Goal: Task Accomplishment & Management: Use online tool/utility

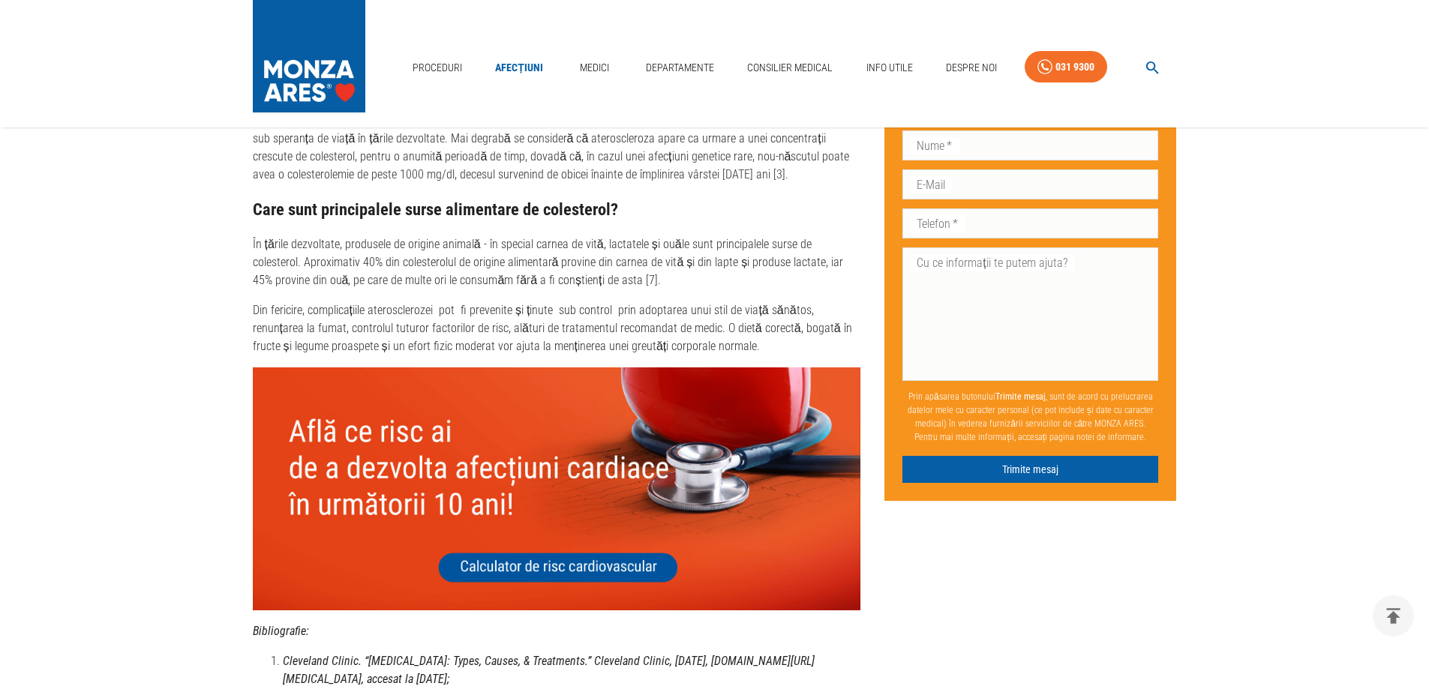
scroll to position [4417, 0]
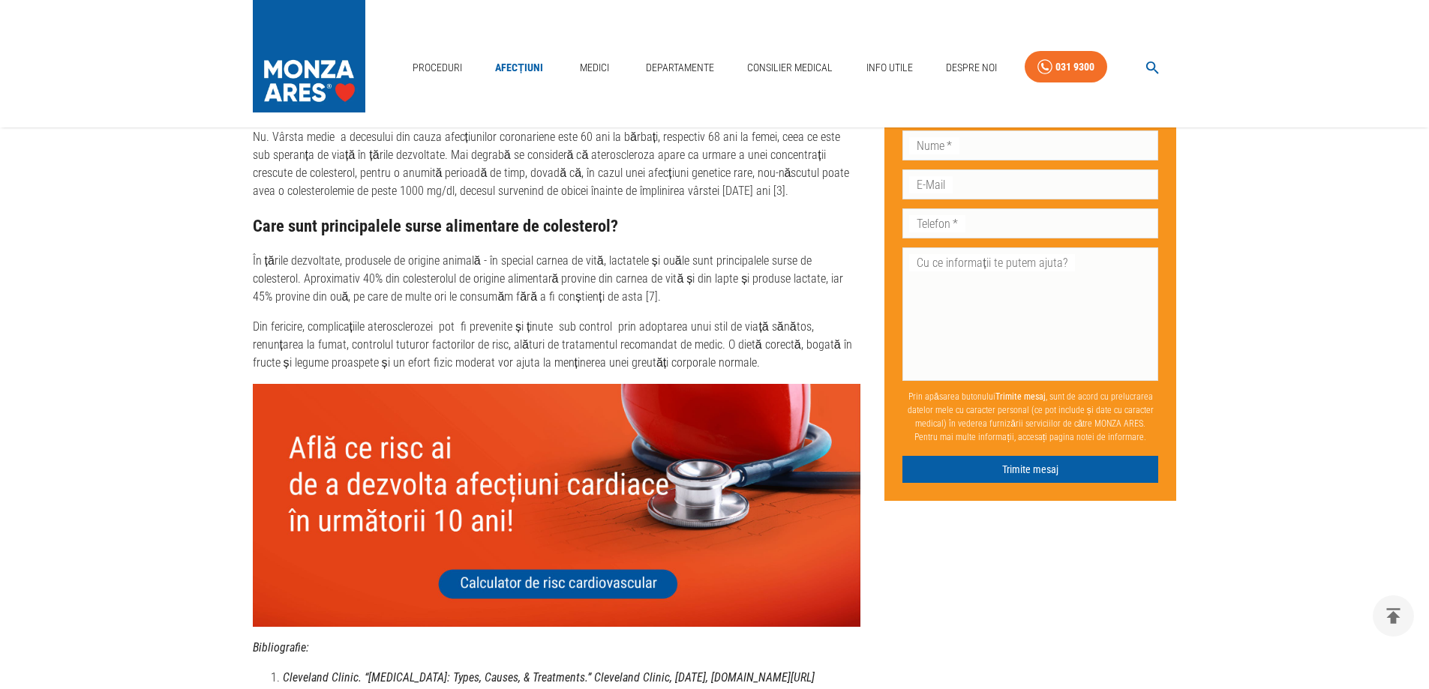
click at [523, 546] on img at bounding box center [557, 505] width 608 height 243
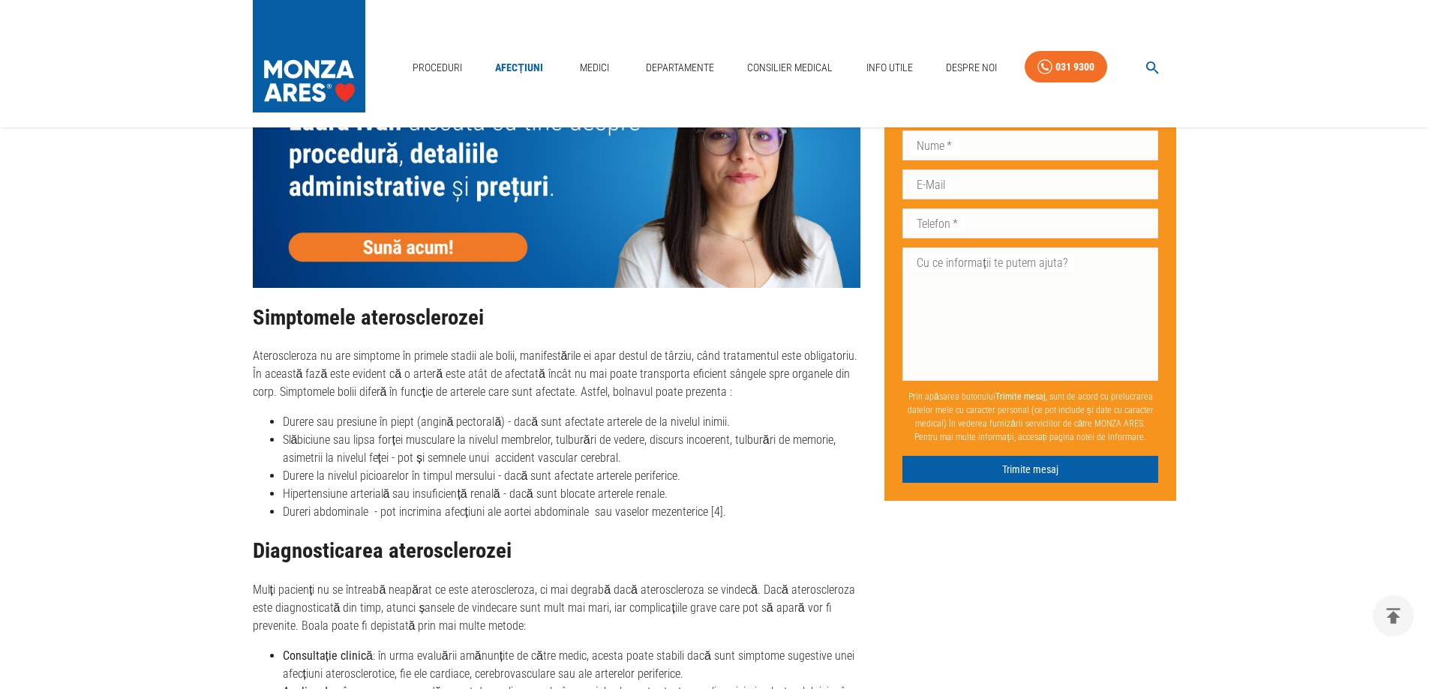
scroll to position [1417, 0]
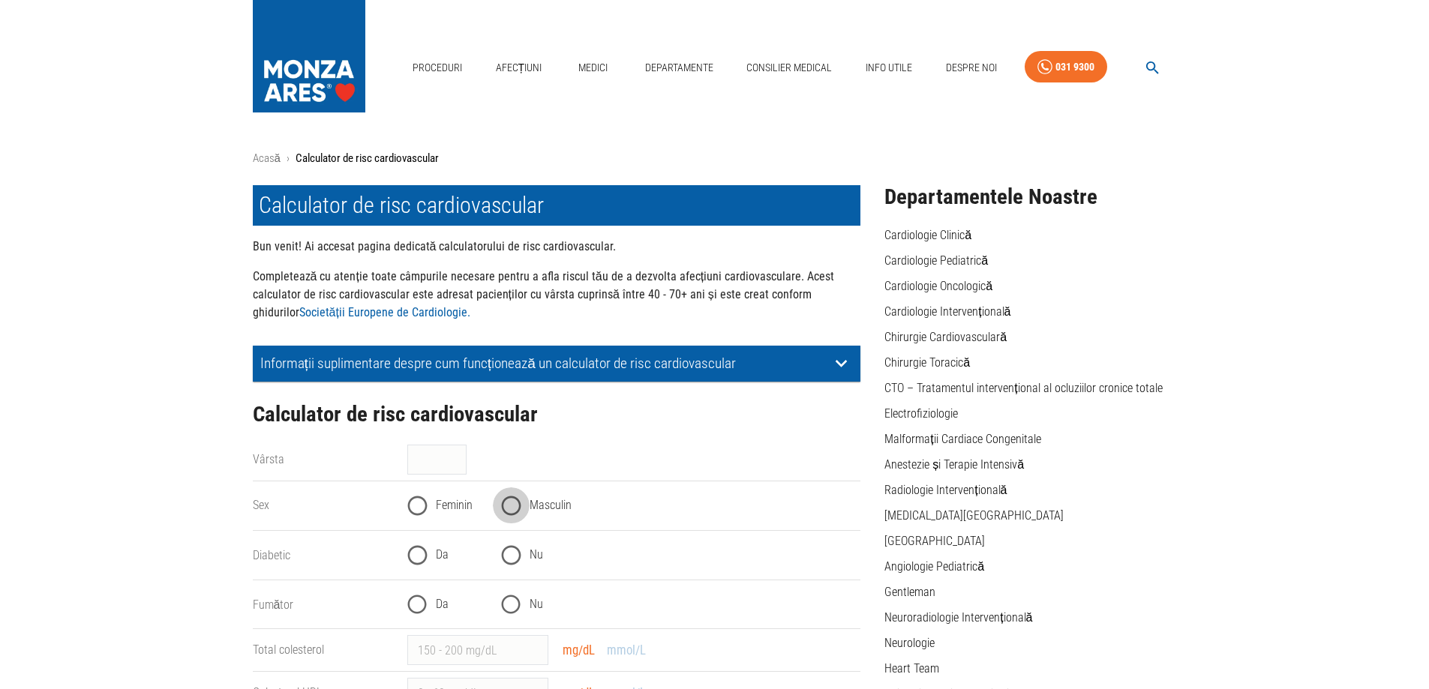
click at [517, 505] on input "Masculin" at bounding box center [511, 505] width 37 height 37
radio input "true"
click at [430, 460] on input "Vârsta" at bounding box center [436, 460] width 59 height 30
click at [457, 463] on input "40" at bounding box center [436, 460] width 59 height 30
click at [455, 461] on input "40" at bounding box center [436, 460] width 59 height 30
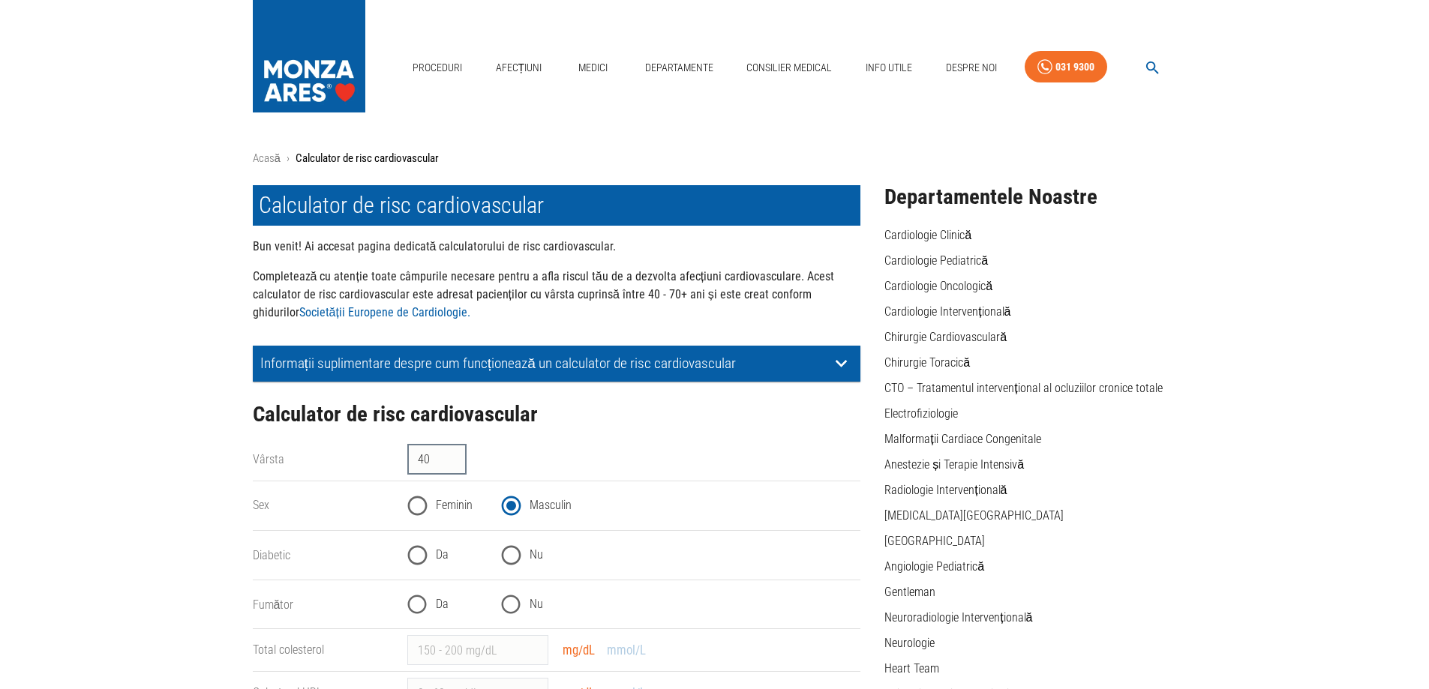
click at [455, 461] on input "40" at bounding box center [436, 460] width 59 height 30
click at [455, 455] on input "41" at bounding box center [436, 460] width 59 height 30
click at [456, 455] on input "42" at bounding box center [436, 460] width 59 height 30
click at [456, 455] on input "43" at bounding box center [436, 460] width 59 height 30
click at [456, 455] on input "44" at bounding box center [436, 460] width 59 height 30
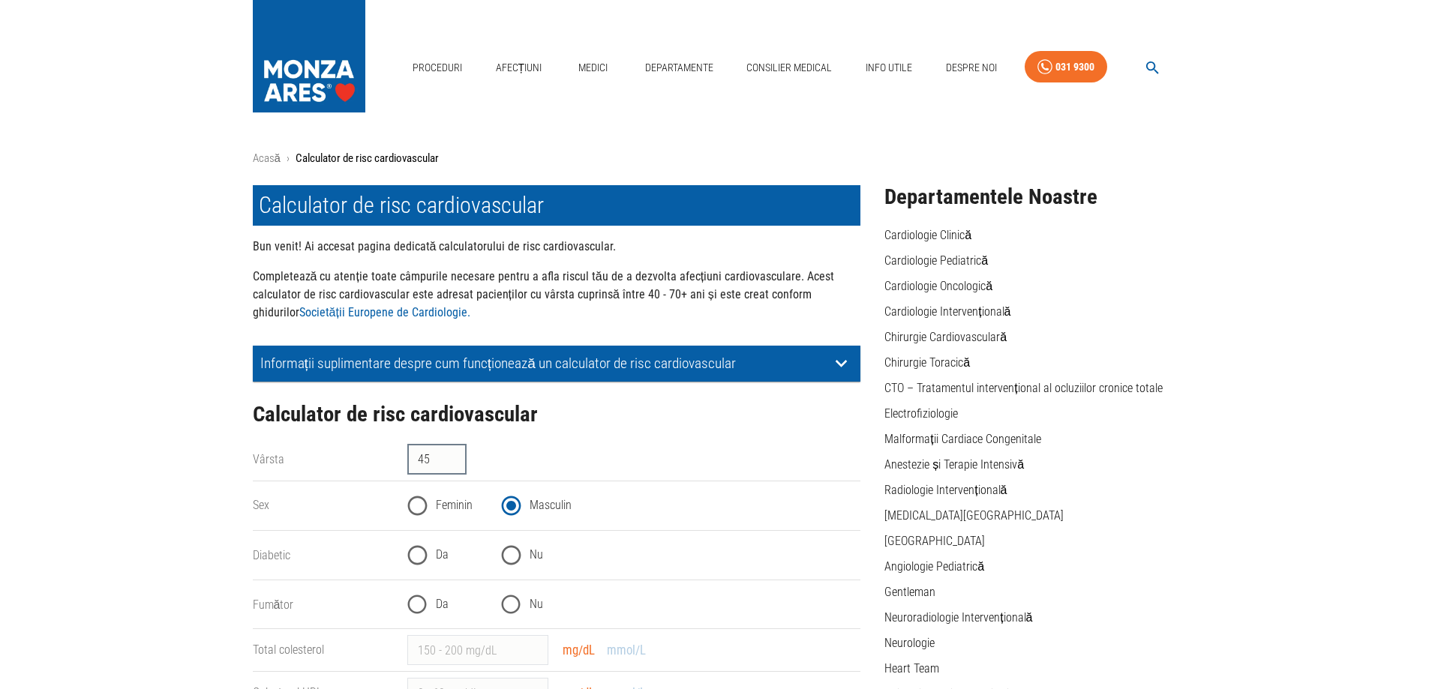
click at [456, 455] on input "45" at bounding box center [436, 460] width 59 height 30
click at [456, 455] on input "46" at bounding box center [436, 460] width 59 height 30
click at [456, 455] on input "47" at bounding box center [436, 460] width 59 height 30
click at [456, 455] on input "48" at bounding box center [436, 460] width 59 height 30
click at [456, 455] on input "49" at bounding box center [436, 460] width 59 height 30
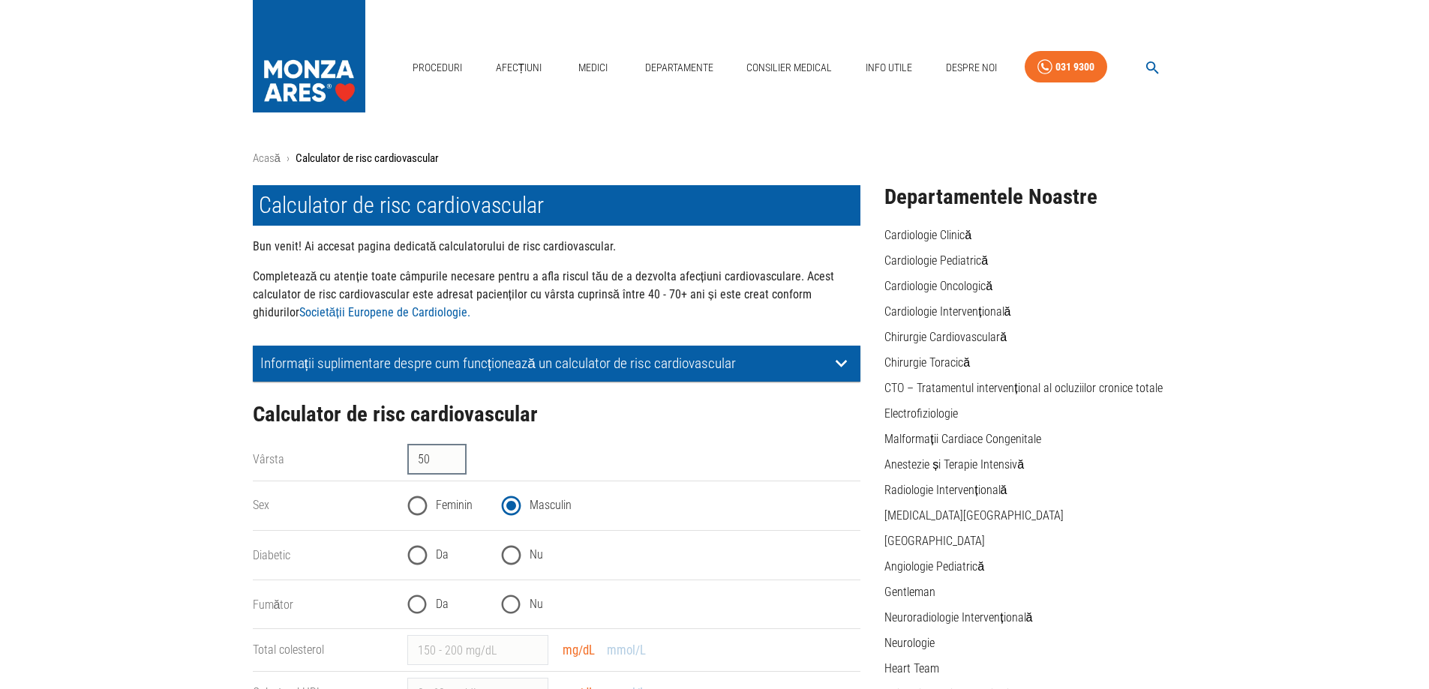
click at [456, 455] on input "50" at bounding box center [436, 460] width 59 height 30
click at [456, 455] on input "51" at bounding box center [436, 460] width 59 height 30
click at [456, 455] on input "52" at bounding box center [436, 460] width 59 height 30
click at [456, 455] on input "53" at bounding box center [436, 460] width 59 height 30
click at [456, 455] on input "54" at bounding box center [436, 460] width 59 height 30
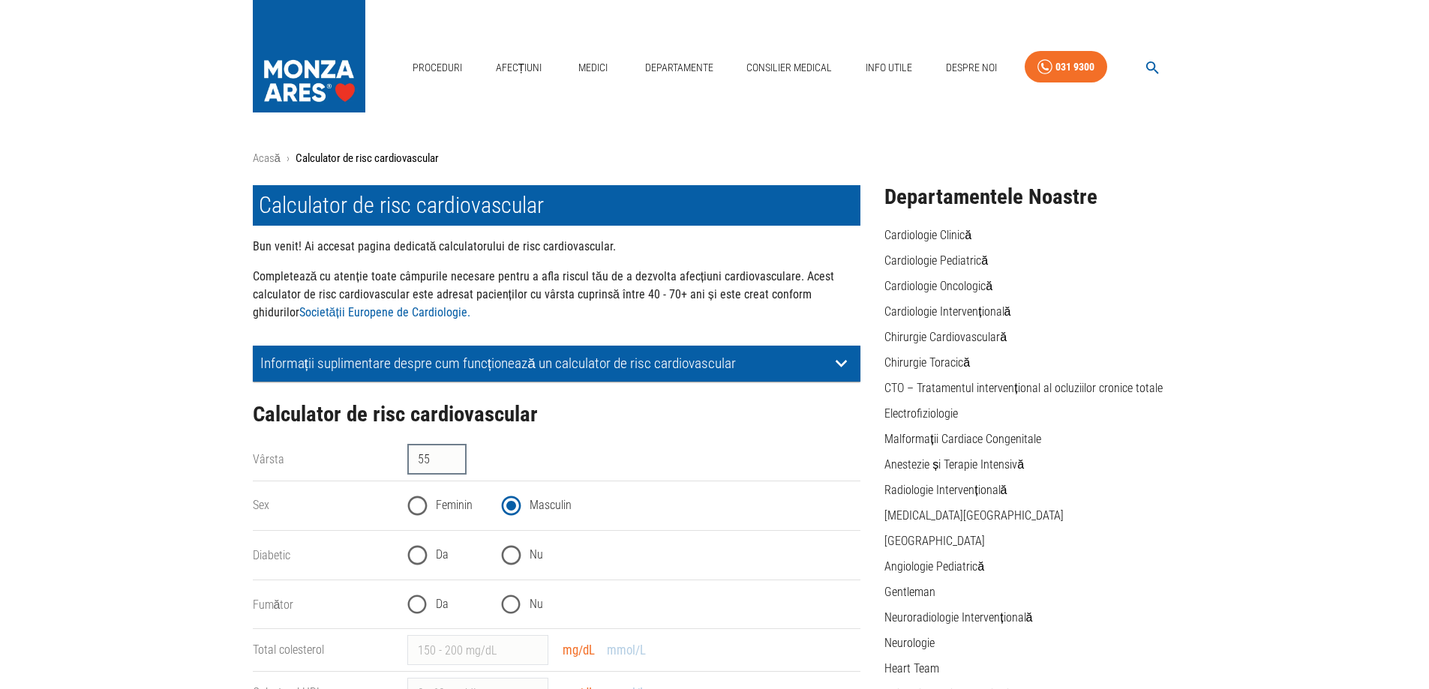
type input "55"
click at [456, 455] on input "55" at bounding box center [436, 460] width 59 height 30
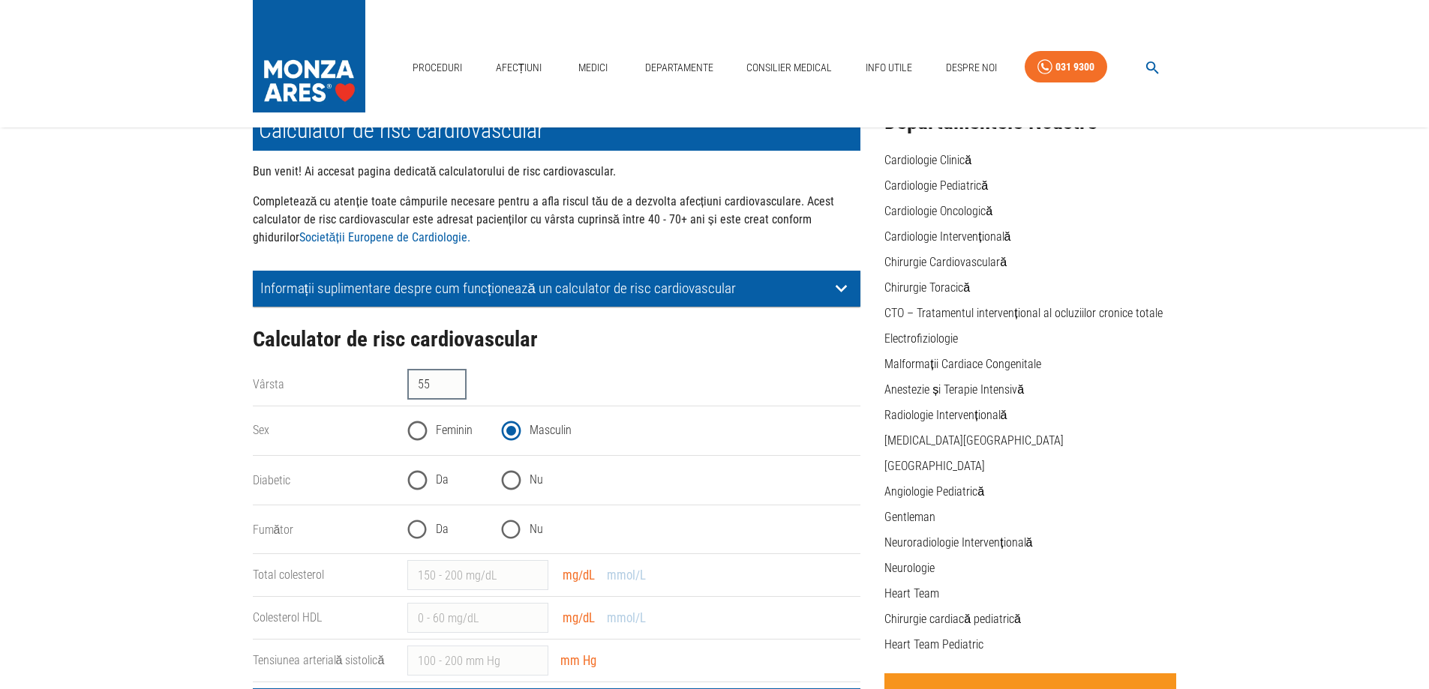
click at [508, 482] on input "Nu" at bounding box center [511, 480] width 37 height 37
radio input "true"
click at [511, 533] on input "Nu" at bounding box center [511, 529] width 37 height 37
radio input "true"
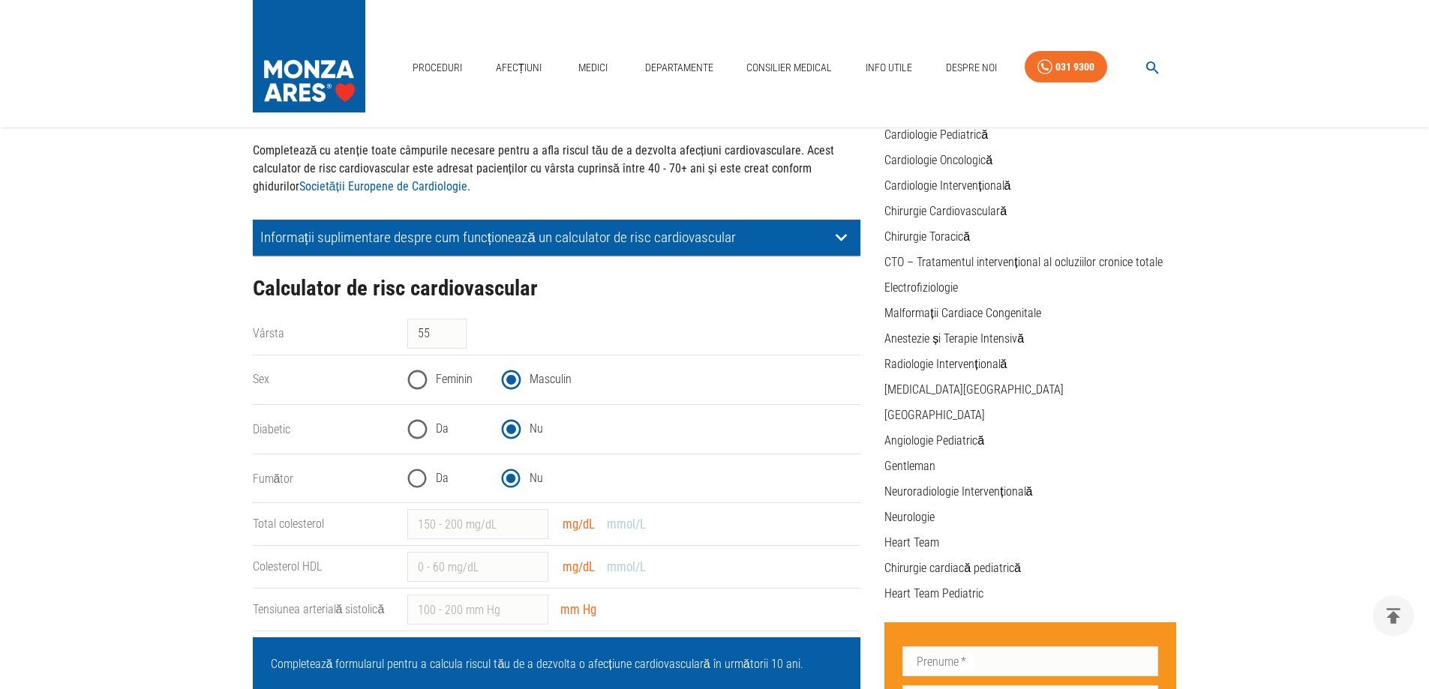
scroll to position [225, 0]
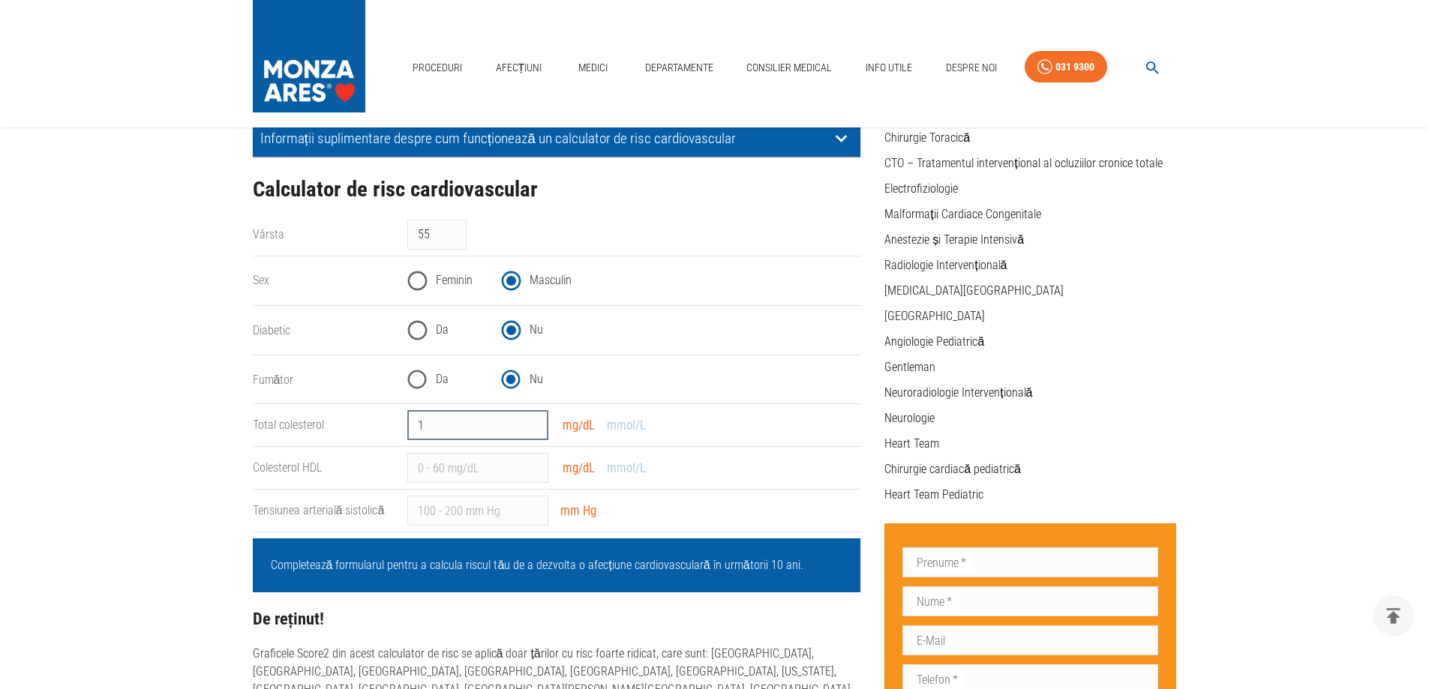
click at [532, 424] on input "1" at bounding box center [477, 425] width 141 height 30
click at [533, 427] on input "0" at bounding box center [477, 425] width 141 height 30
click at [533, 427] on input "-1" at bounding box center [477, 425] width 141 height 30
click at [533, 427] on input "-2" at bounding box center [477, 425] width 141 height 30
click at [625, 435] on button "mmol/L" at bounding box center [626, 426] width 48 height 22
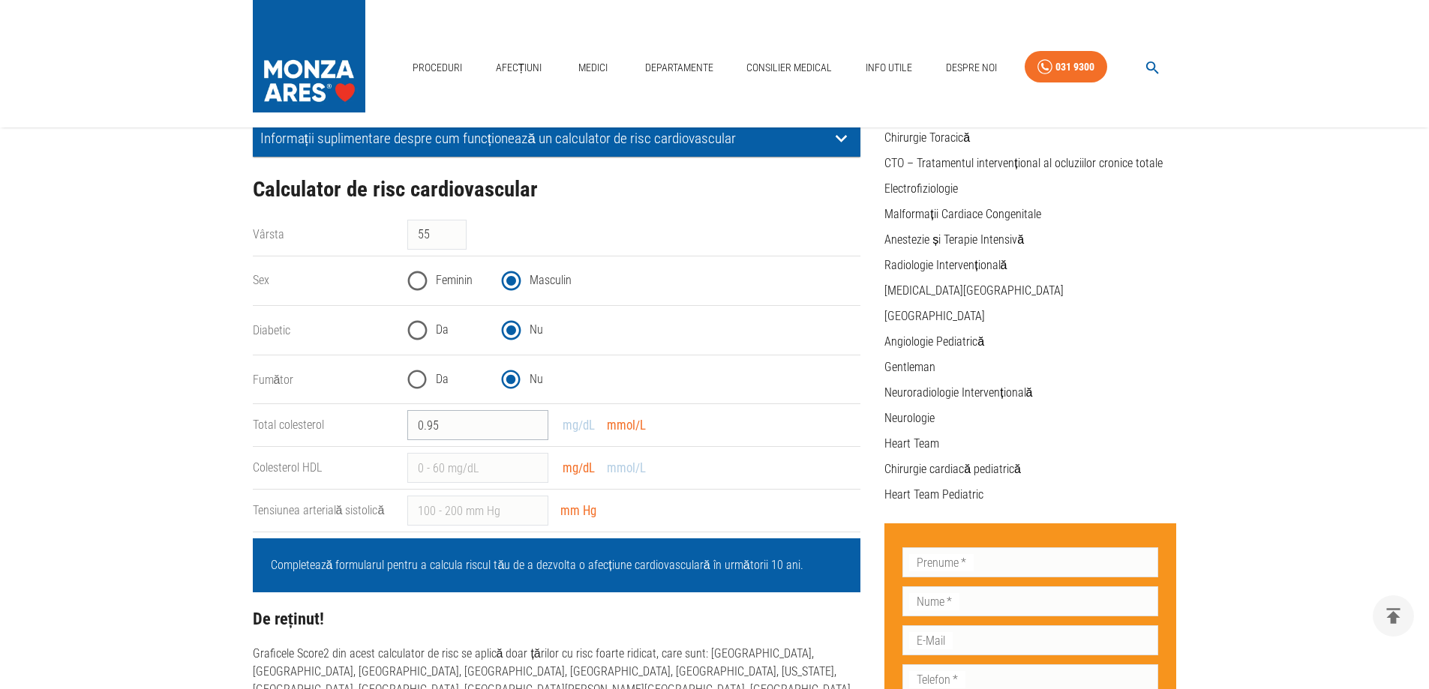
click at [530, 421] on input "0.95" at bounding box center [477, 425] width 141 height 30
click at [530, 421] on input "1.95" at bounding box center [477, 425] width 141 height 30
click at [530, 421] on input "2.95" at bounding box center [477, 425] width 141 height 30
click at [530, 421] on input "3.95" at bounding box center [477, 425] width 141 height 30
click at [530, 421] on input "4.95" at bounding box center [477, 425] width 141 height 30
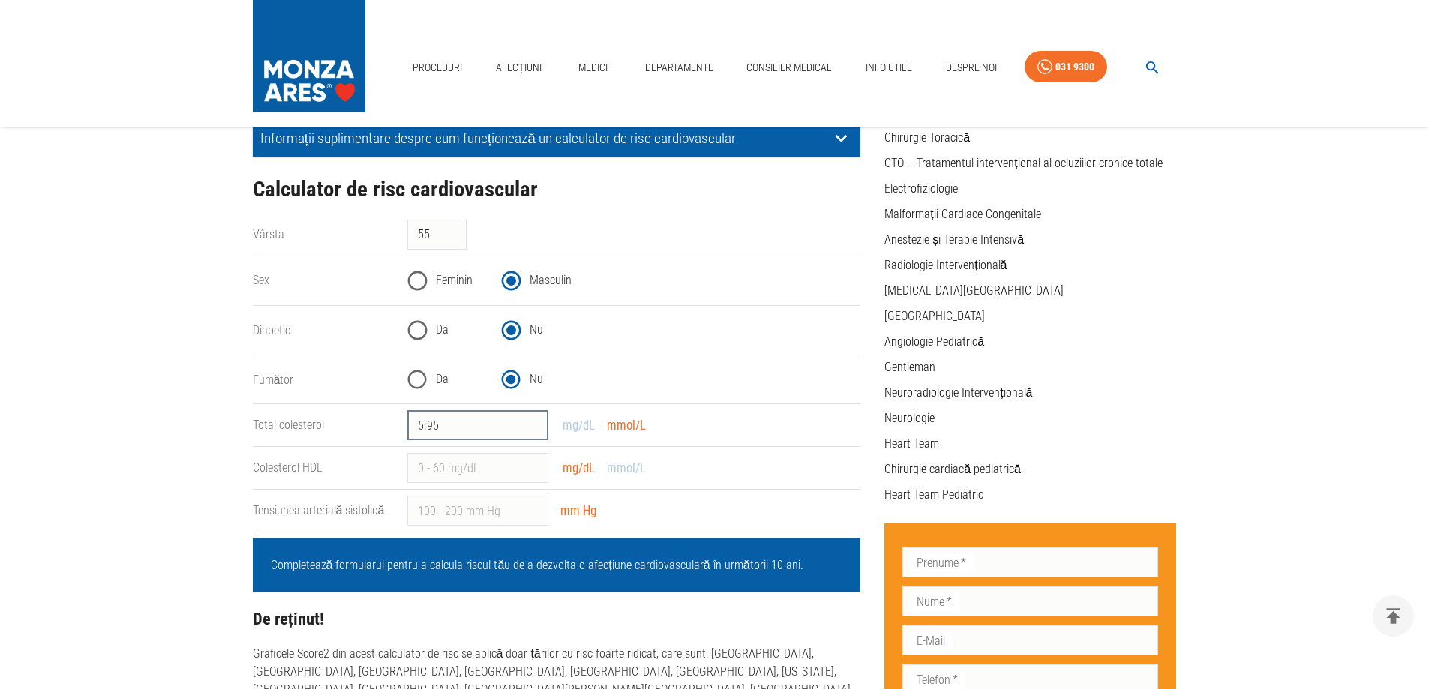
click at [530, 421] on input "5.95" at bounding box center [477, 425] width 141 height 30
click at [530, 421] on input "6.95" at bounding box center [477, 425] width 141 height 30
click at [531, 421] on input "7.95" at bounding box center [477, 425] width 141 height 30
click at [531, 421] on input "8.95" at bounding box center [477, 425] width 141 height 30
click at [531, 421] on input "9.95" at bounding box center [477, 425] width 141 height 30
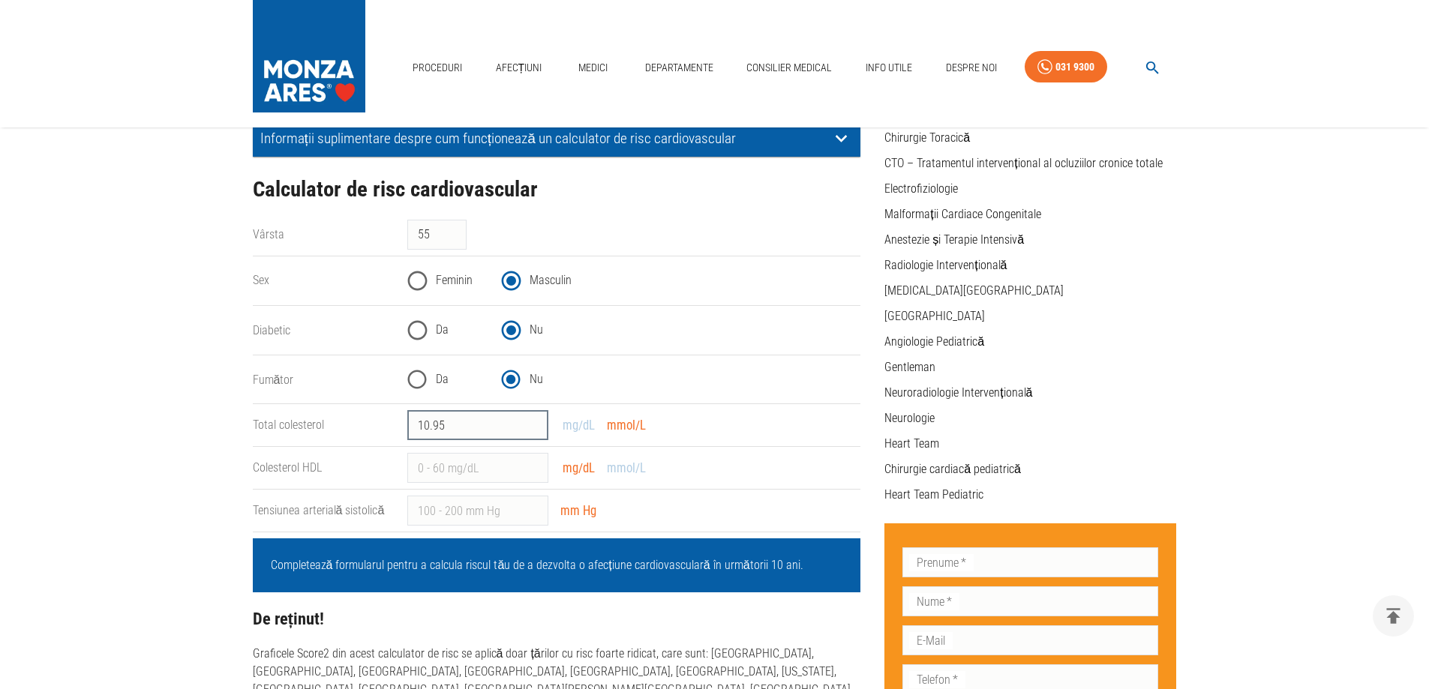
click at [531, 421] on input "10.95" at bounding box center [477, 425] width 141 height 30
click at [531, 421] on input "11.95" at bounding box center [477, 425] width 141 height 30
click at [531, 421] on input "12.95" at bounding box center [477, 425] width 141 height 30
click at [531, 421] on input "13.95" at bounding box center [477, 425] width 141 height 30
click at [531, 421] on input "14.95" at bounding box center [477, 425] width 141 height 30
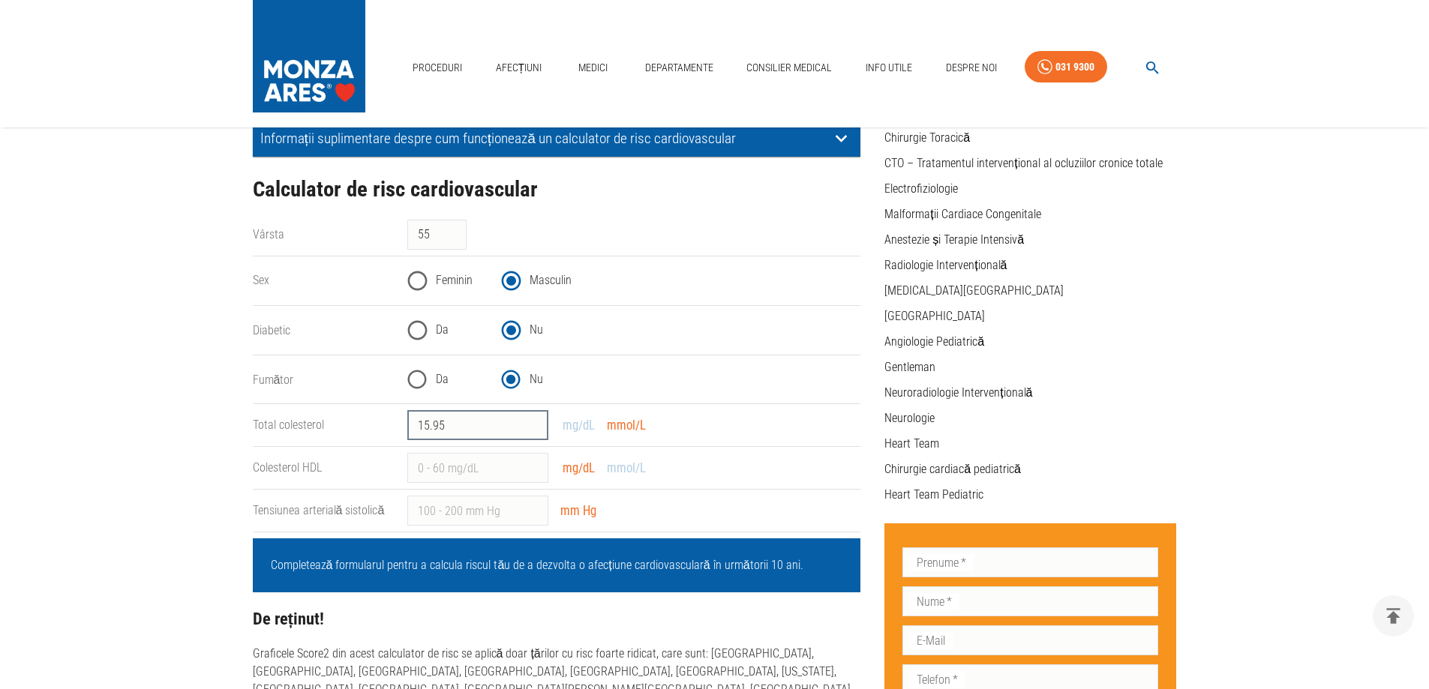
click at [531, 421] on input "15.95" at bounding box center [477, 425] width 141 height 30
click at [531, 421] on input "16.95" at bounding box center [477, 425] width 141 height 30
click at [531, 421] on input "17.95" at bounding box center [477, 425] width 141 height 30
click at [531, 421] on input "18.95" at bounding box center [477, 425] width 141 height 30
click at [531, 421] on input "19.95" at bounding box center [477, 425] width 141 height 30
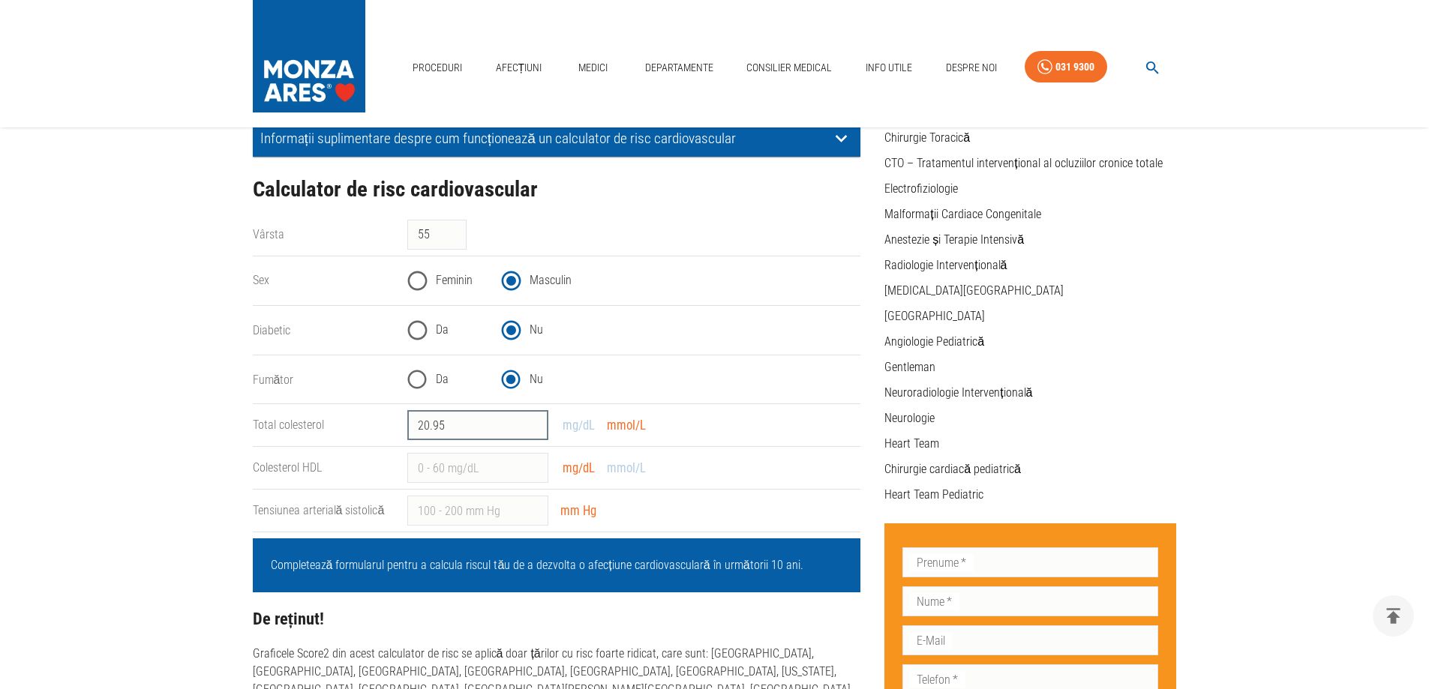
click at [531, 421] on input "20.95" at bounding box center [477, 425] width 141 height 30
click at [531, 421] on input "21.95" at bounding box center [477, 425] width 141 height 30
click at [531, 421] on input "22.95" at bounding box center [477, 425] width 141 height 30
click at [534, 430] on input "21.95" at bounding box center [477, 425] width 141 height 30
click at [534, 430] on input "20.95" at bounding box center [477, 425] width 141 height 30
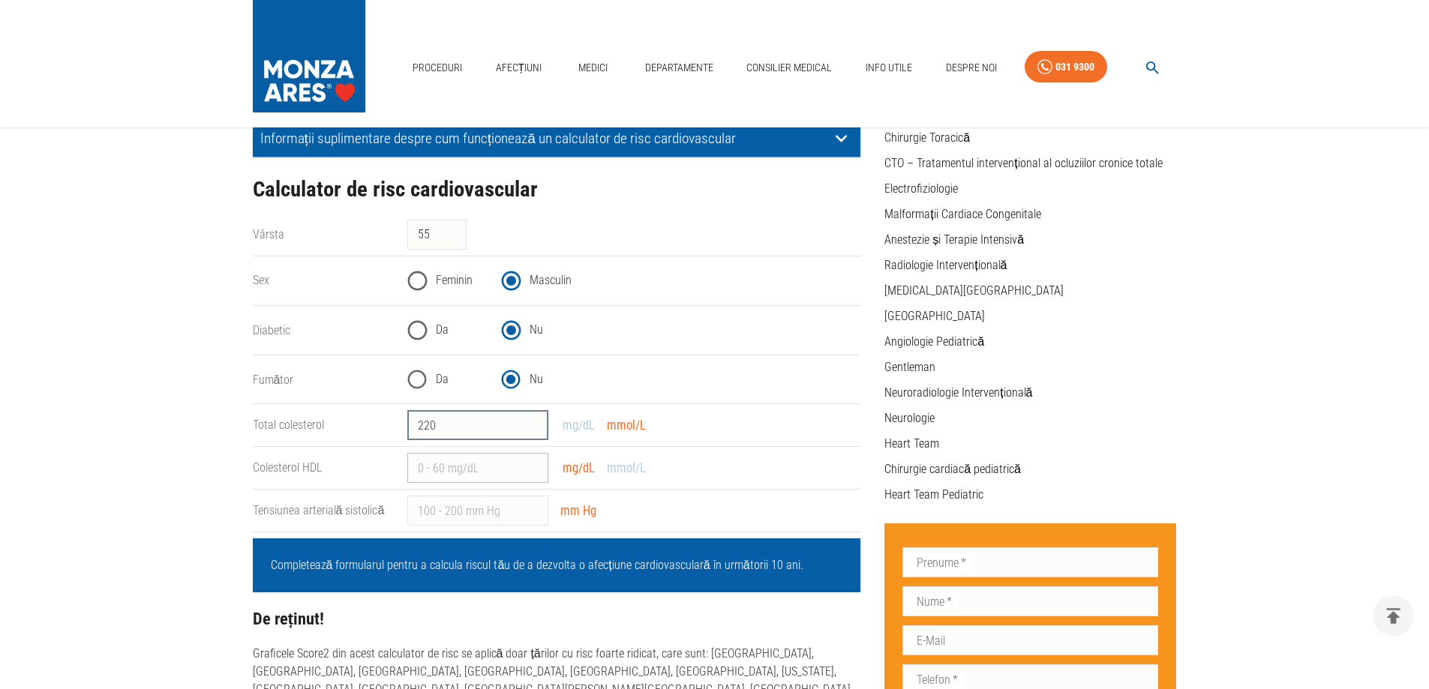
type input "220"
click at [484, 471] on input "Colesterol HDL" at bounding box center [477, 468] width 141 height 30
click at [530, 463] on input "1" at bounding box center [477, 468] width 141 height 30
click at [530, 463] on input "2" at bounding box center [477, 468] width 141 height 30
click at [530, 463] on input "3" at bounding box center [477, 468] width 141 height 30
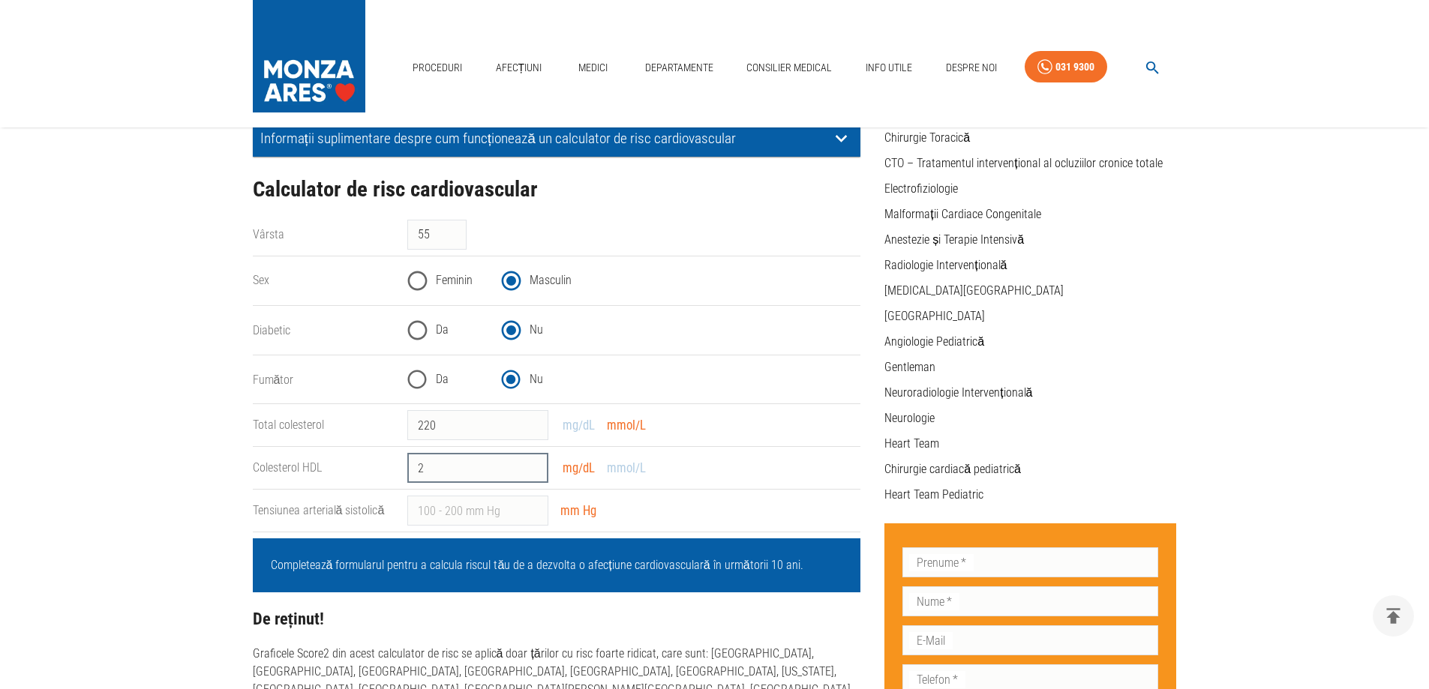
click at [533, 471] on input "2" at bounding box center [477, 468] width 141 height 30
click at [531, 471] on input "1" at bounding box center [477, 468] width 141 height 30
type input "159"
click at [466, 514] on input "Tensiunea arterială sistolică" at bounding box center [477, 511] width 141 height 30
click at [533, 508] on input "1" at bounding box center [477, 511] width 141 height 30
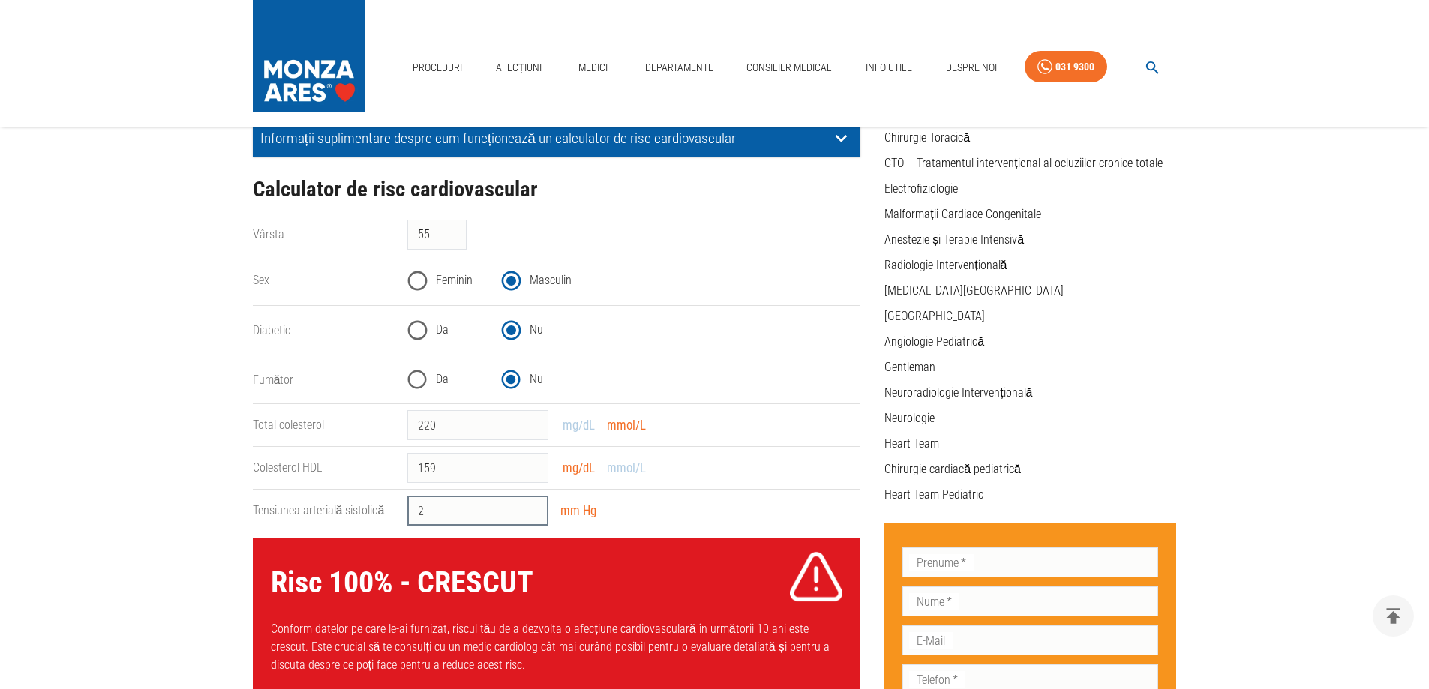
click at [533, 510] on input "2" at bounding box center [477, 511] width 141 height 30
click at [532, 517] on input "1" at bounding box center [477, 511] width 141 height 30
type input "0"
click at [532, 517] on input "0" at bounding box center [477, 511] width 141 height 30
click at [535, 472] on input "158" at bounding box center [477, 468] width 141 height 30
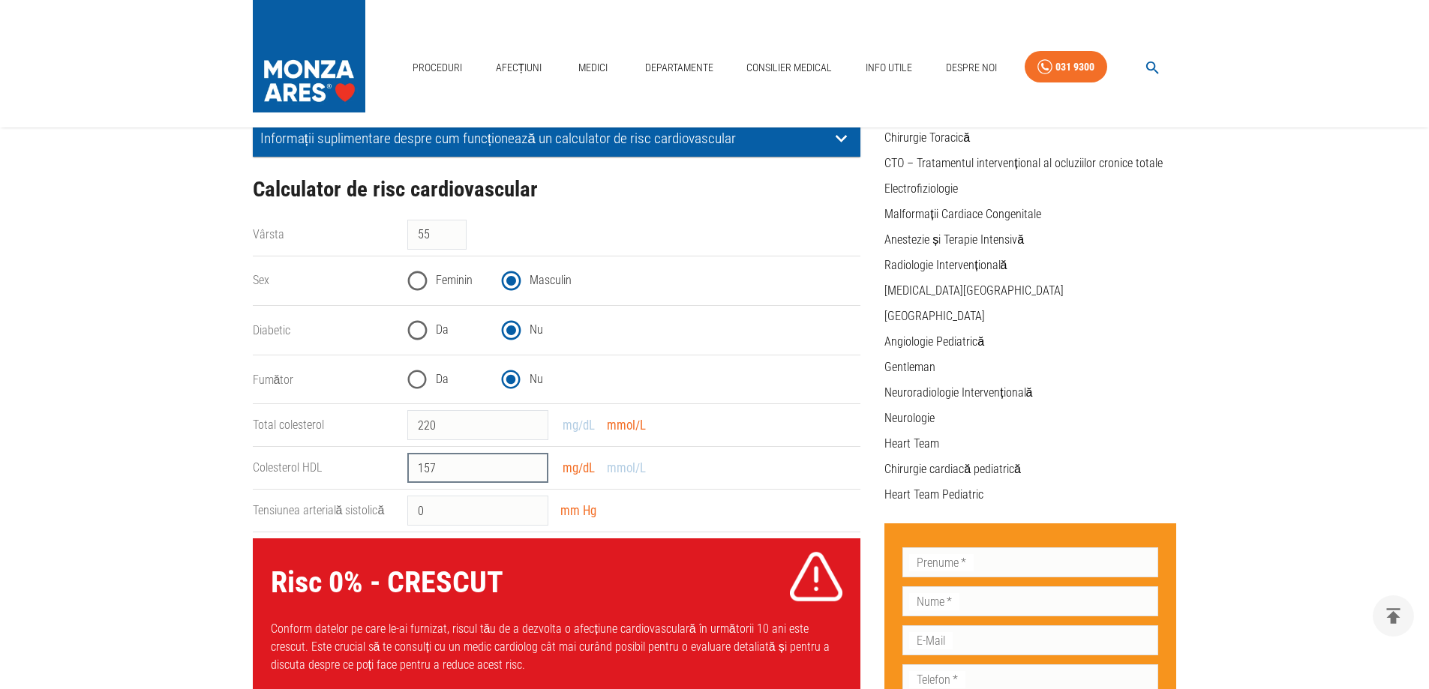
click at [535, 472] on input "157" at bounding box center [477, 468] width 141 height 30
type input "1"
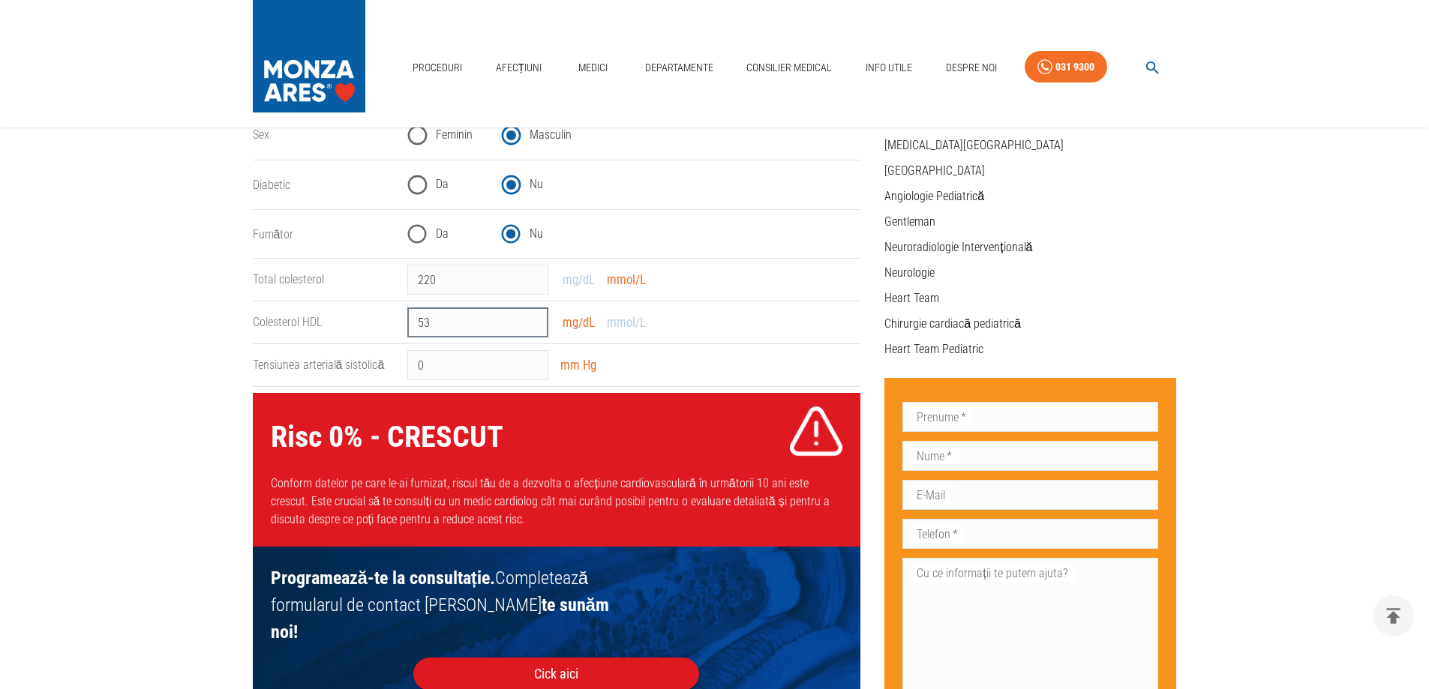
scroll to position [375, 0]
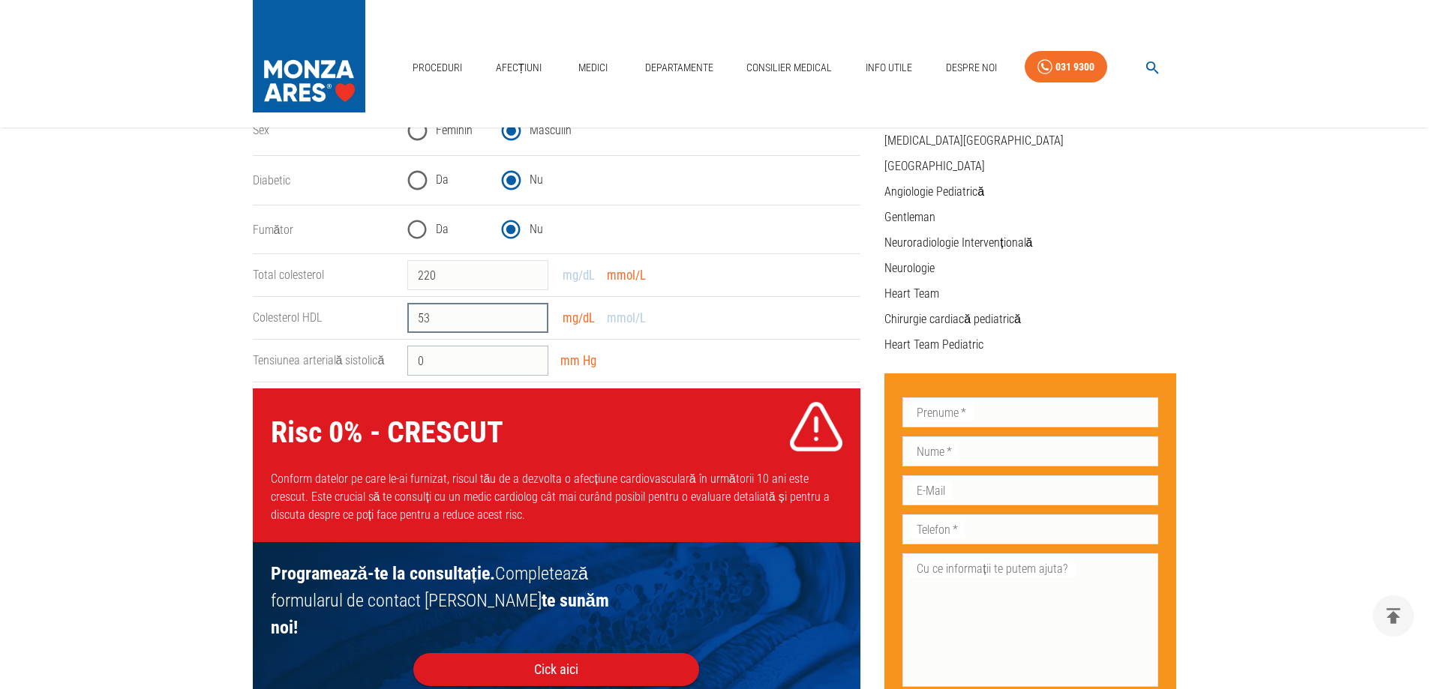
type input "53"
click at [469, 358] on input "0" at bounding box center [477, 361] width 141 height 30
type input "126"
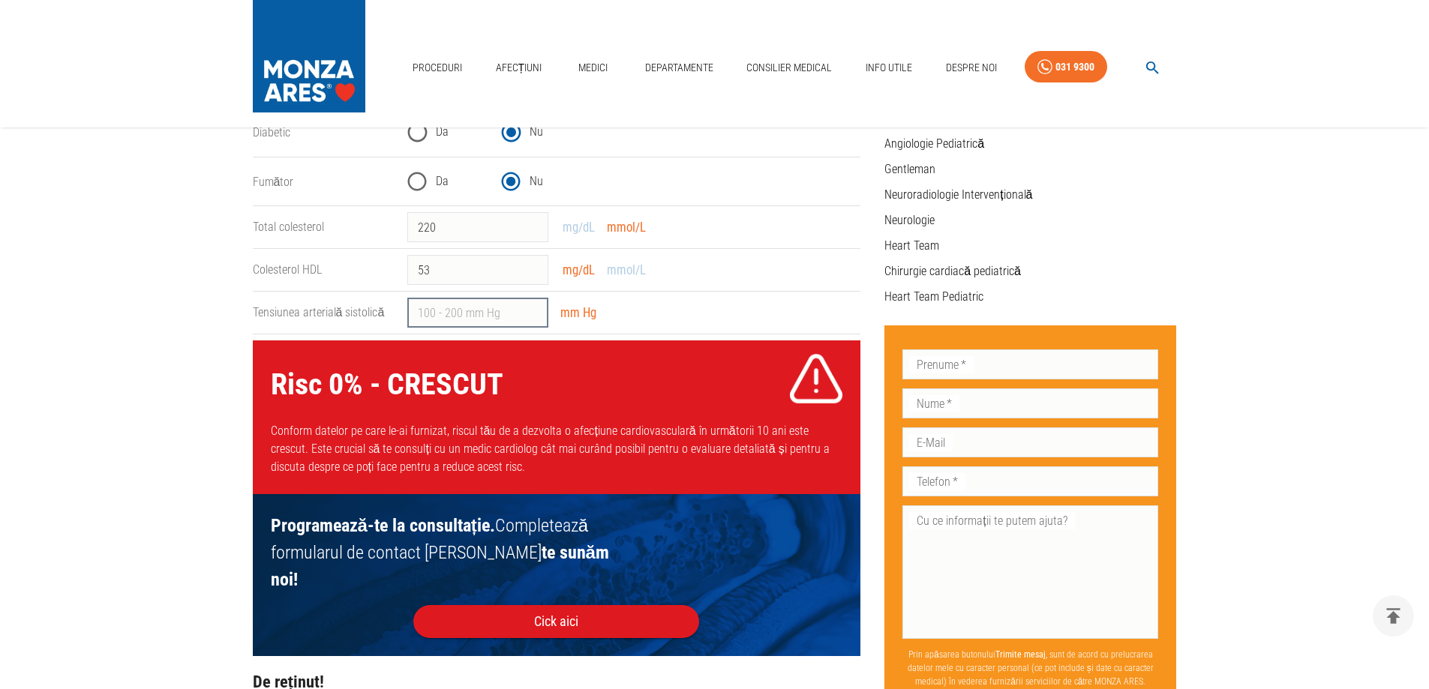
scroll to position [450, 0]
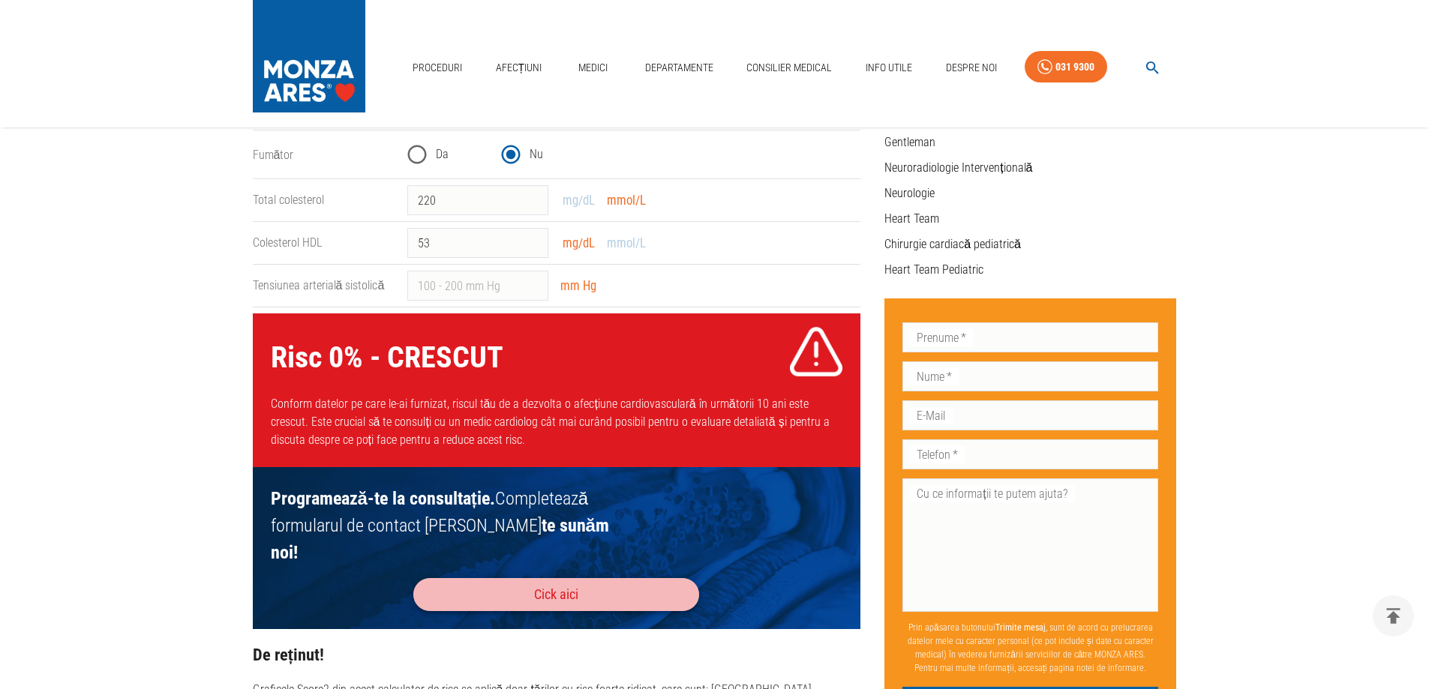
click at [553, 578] on button "Cick aici" at bounding box center [556, 594] width 286 height 33
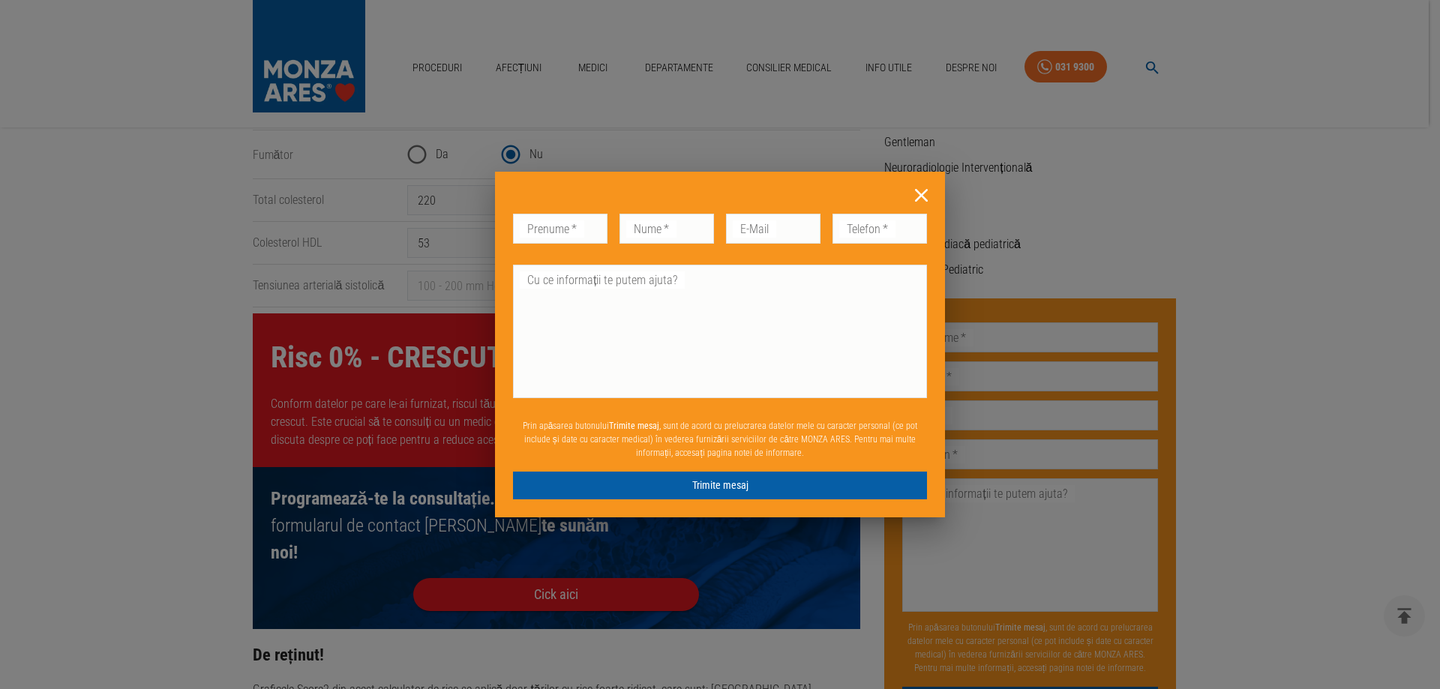
click at [923, 196] on icon at bounding box center [921, 195] width 23 height 23
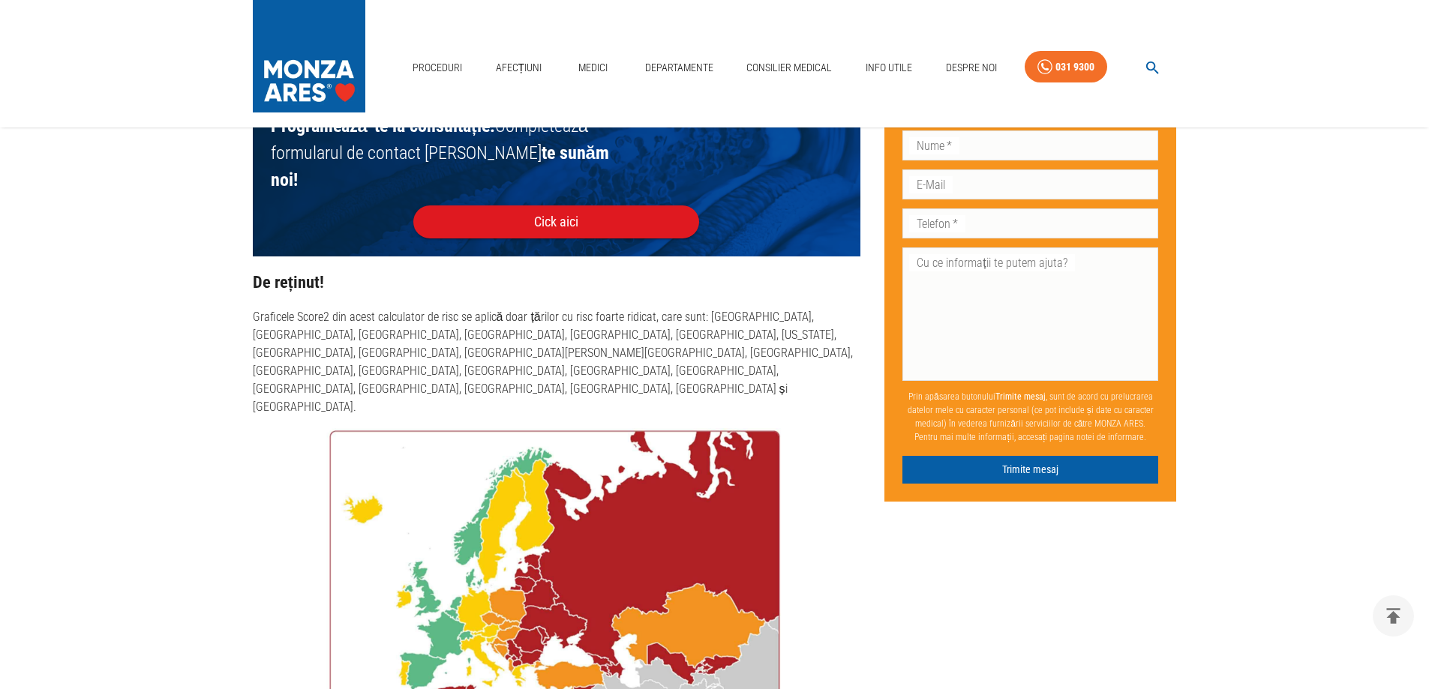
scroll to position [593, 0]
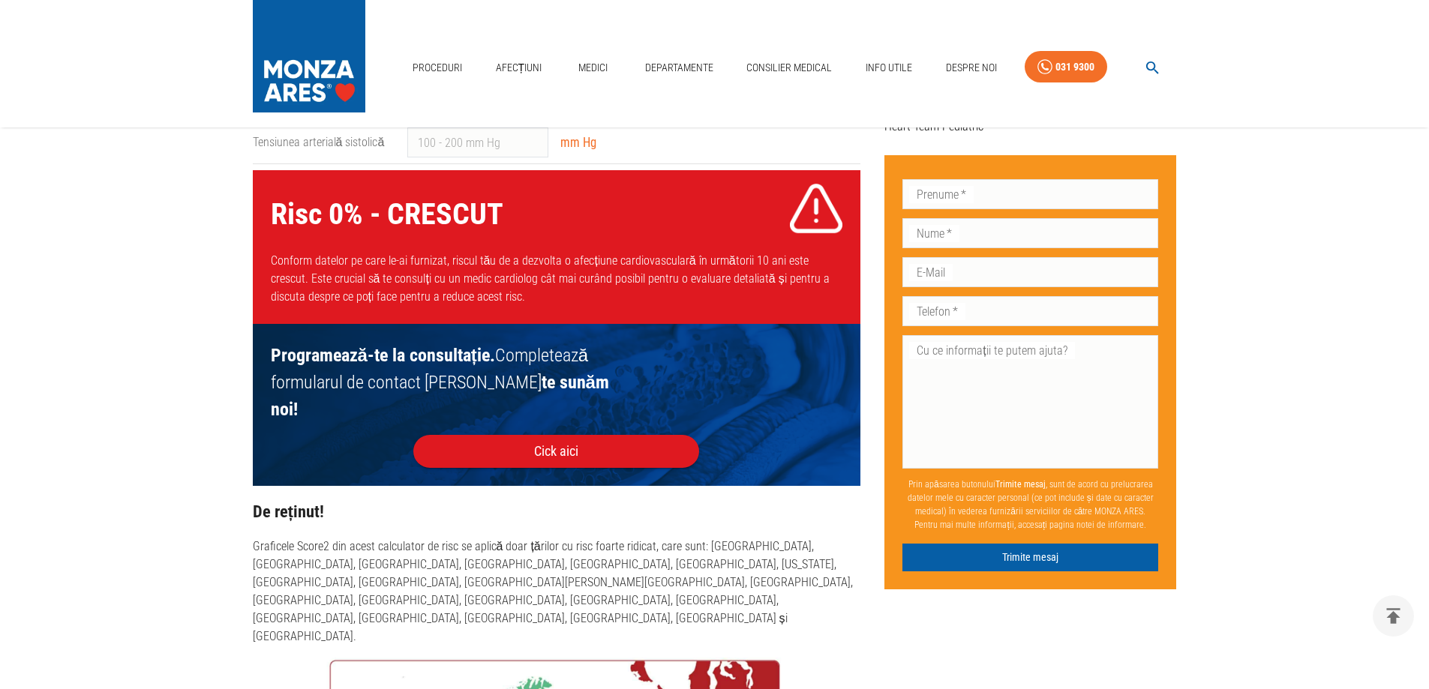
click at [818, 207] on img at bounding box center [816, 209] width 56 height 56
click at [818, 207] on img at bounding box center [815, 208] width 55 height 55
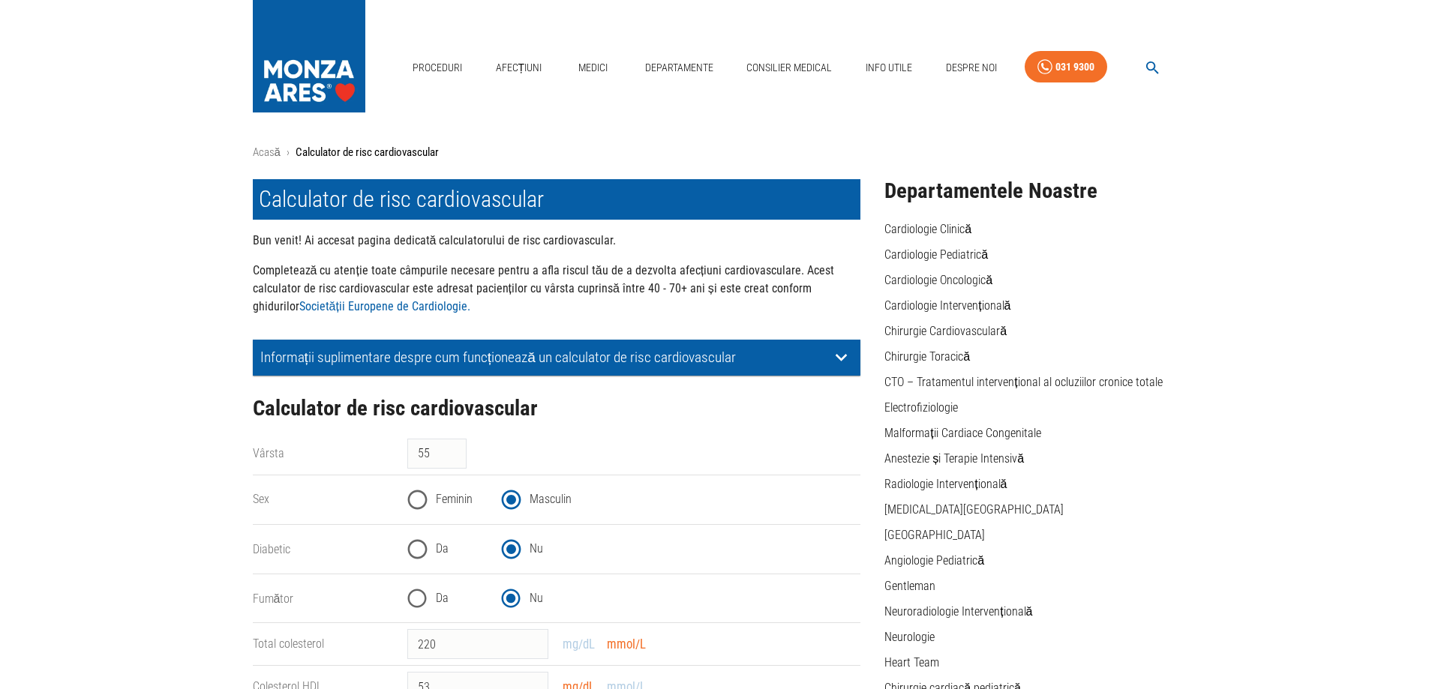
scroll to position [0, 0]
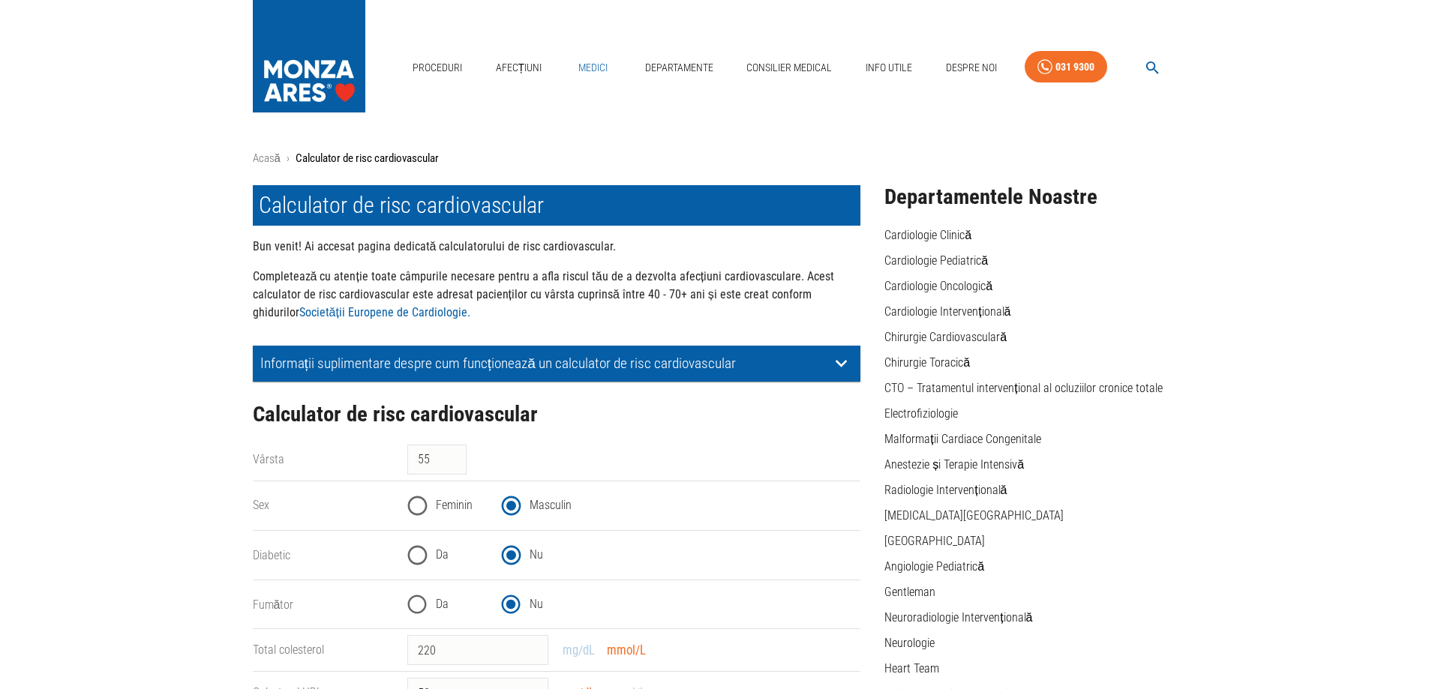
drag, startPoint x: 582, startPoint y: 61, endPoint x: 610, endPoint y: 84, distance: 36.8
click at [584, 61] on link "Medici" at bounding box center [593, 67] width 48 height 31
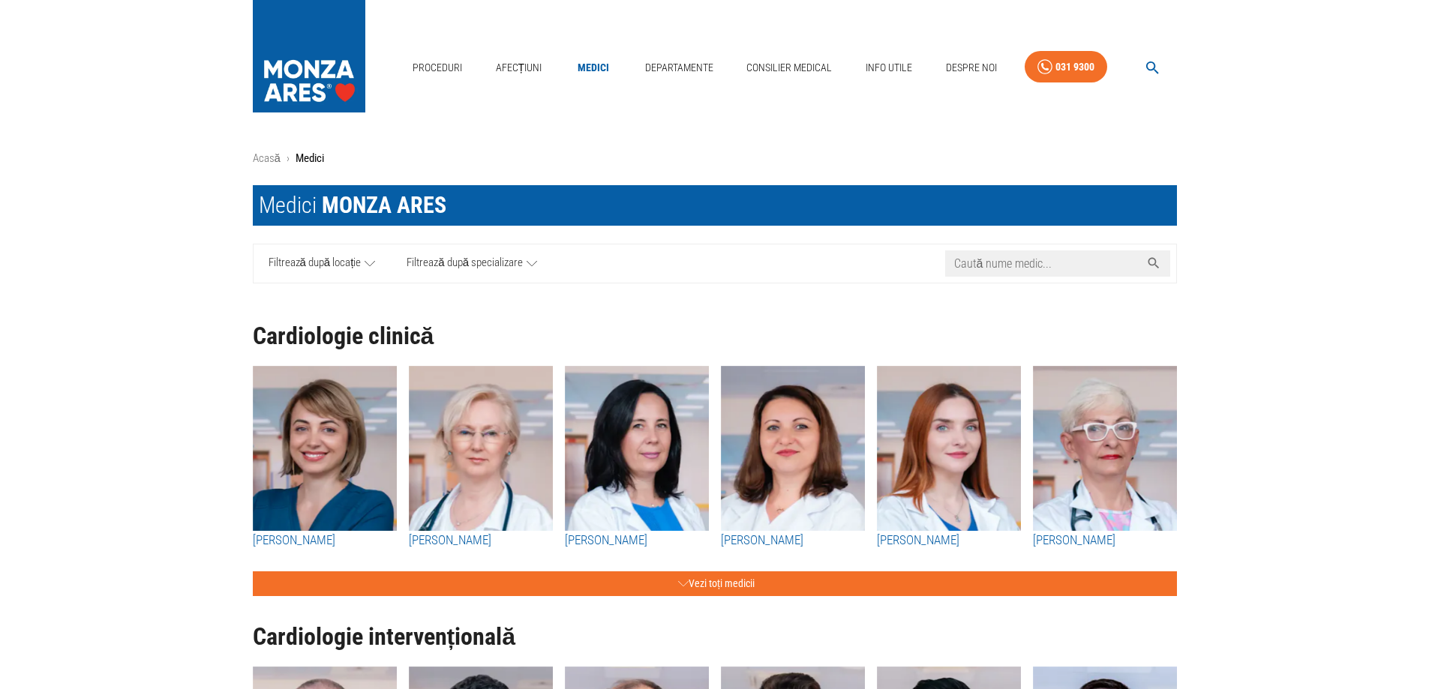
click at [995, 268] on input "Caută nume medic..." at bounding box center [1042, 263] width 195 height 26
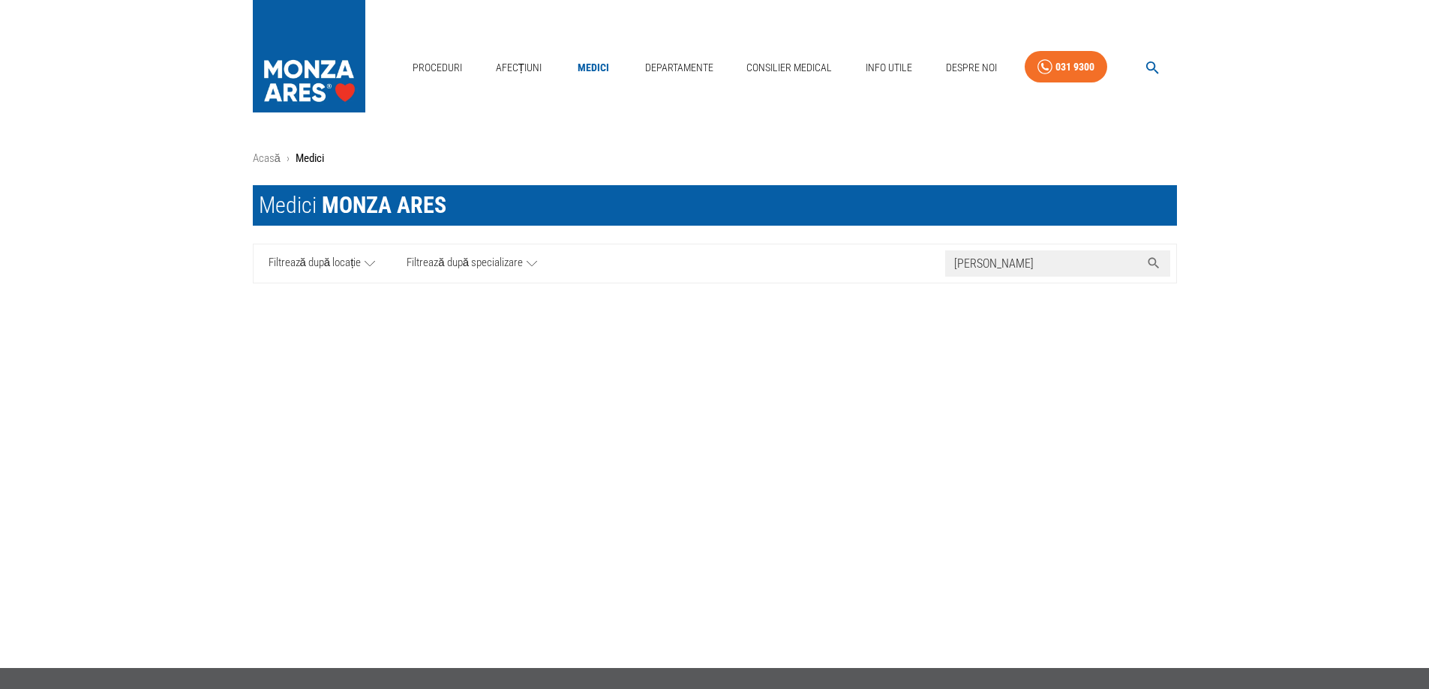
click at [1153, 261] on icon at bounding box center [1153, 263] width 15 height 15
click at [1152, 262] on icon at bounding box center [1153, 263] width 15 height 15
click at [1135, 264] on input "[PERSON_NAME]" at bounding box center [1042, 263] width 195 height 26
type input "g"
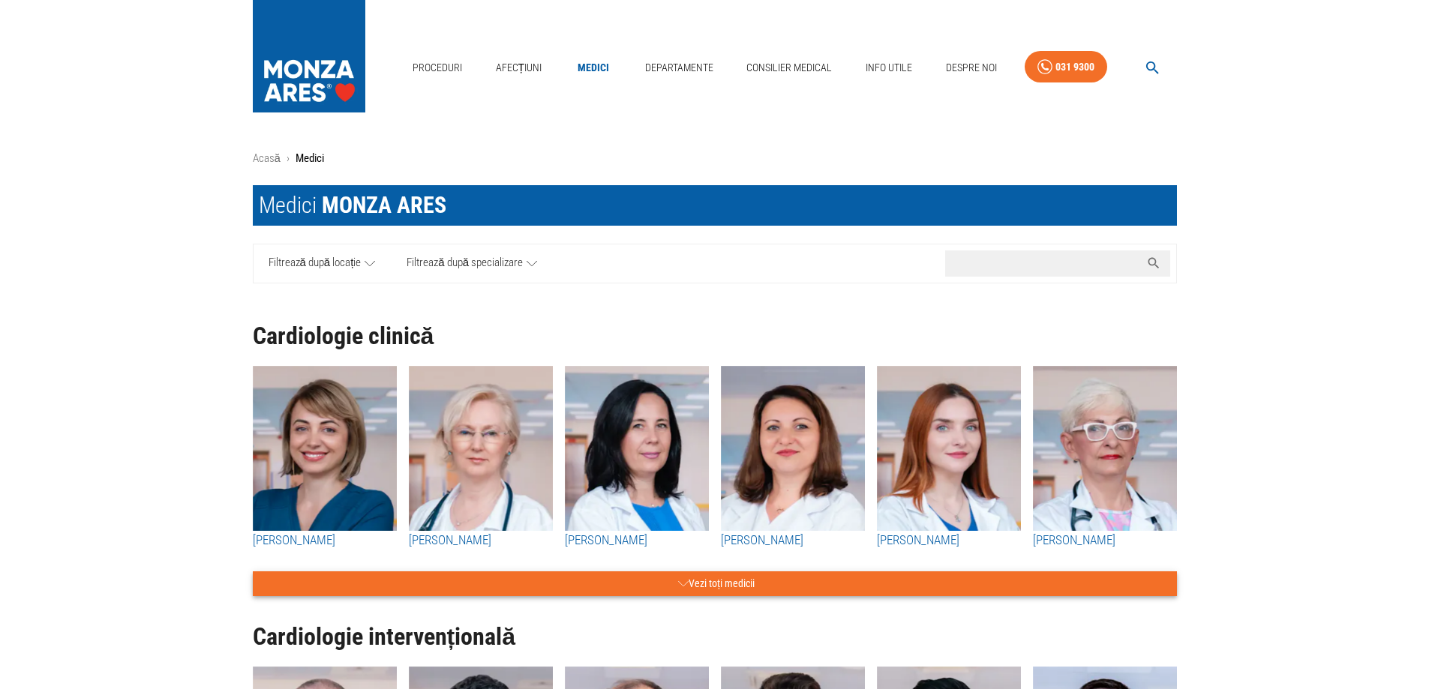
click at [703, 589] on button "Vezi toți medicii" at bounding box center [715, 583] width 924 height 25
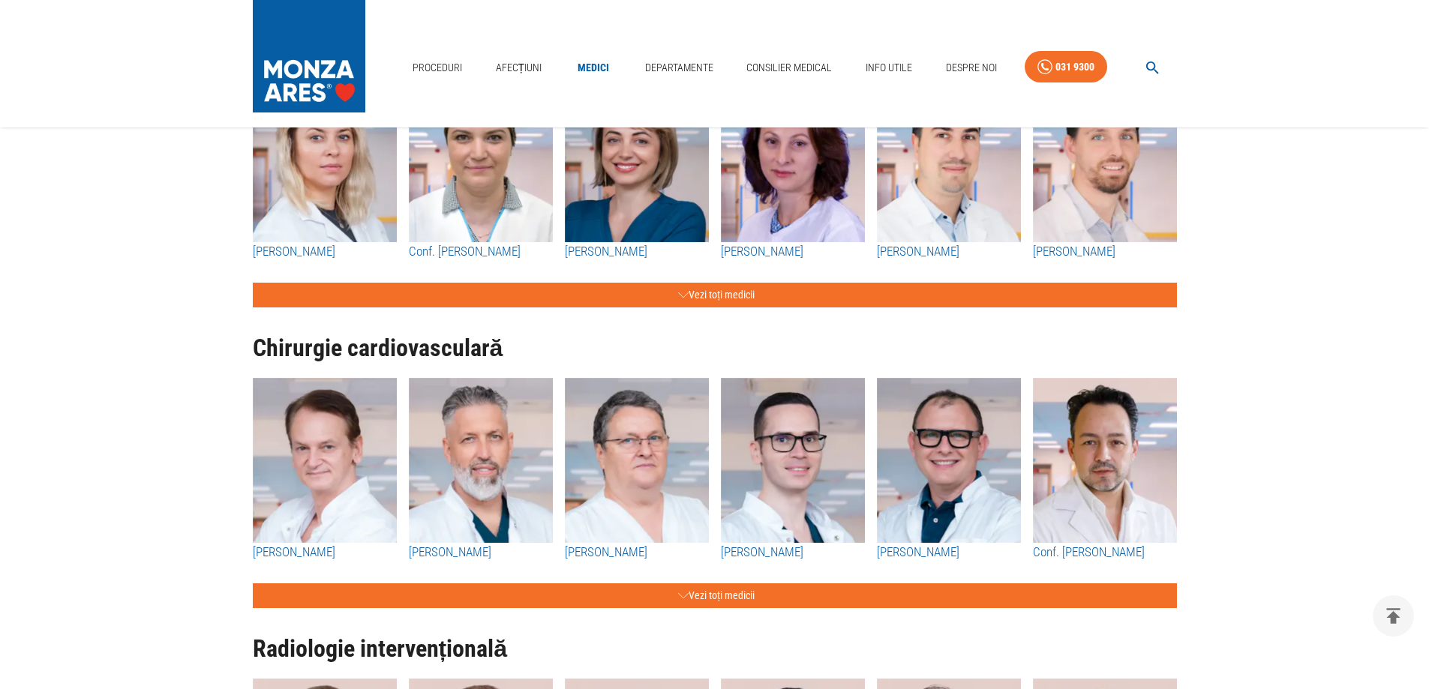
scroll to position [3975, 0]
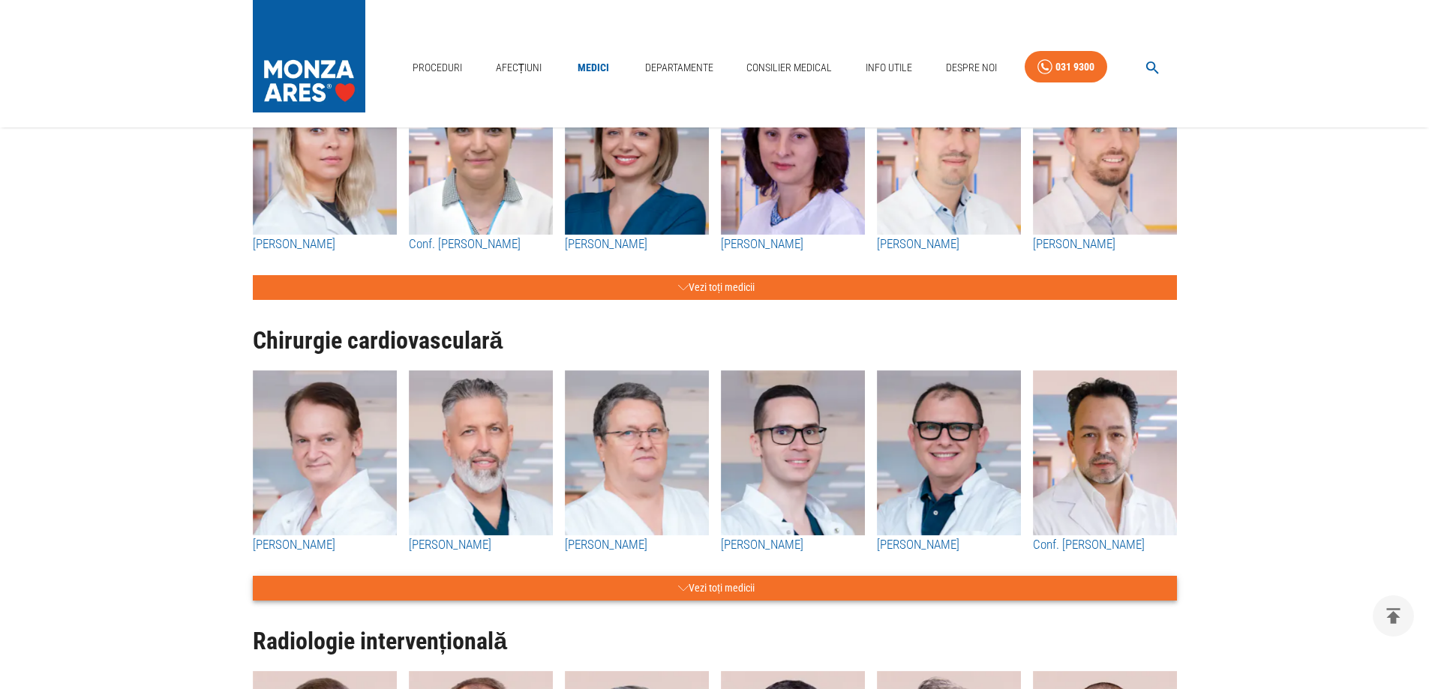
click at [741, 601] on button "Vezi toți medicii" at bounding box center [715, 588] width 924 height 25
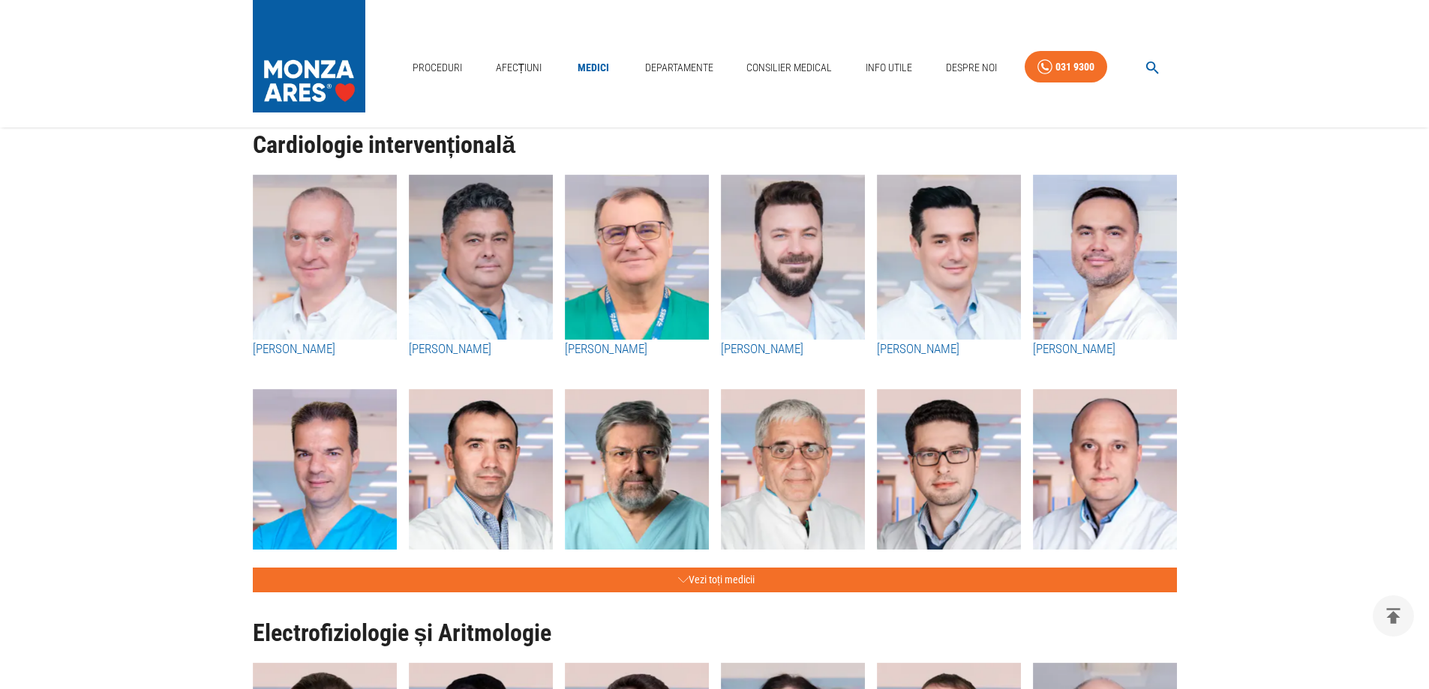
scroll to position [3075, 0]
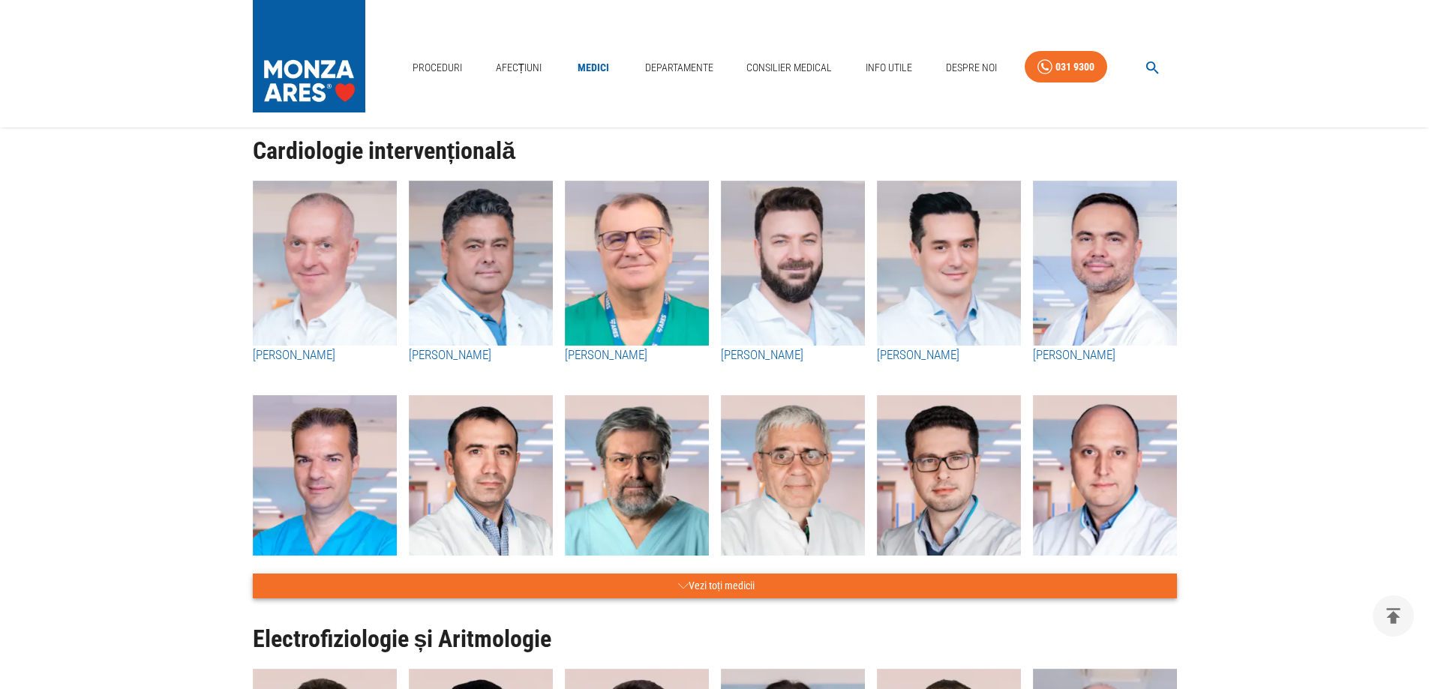
click at [702, 598] on button "Vezi toți medicii" at bounding box center [715, 586] width 924 height 25
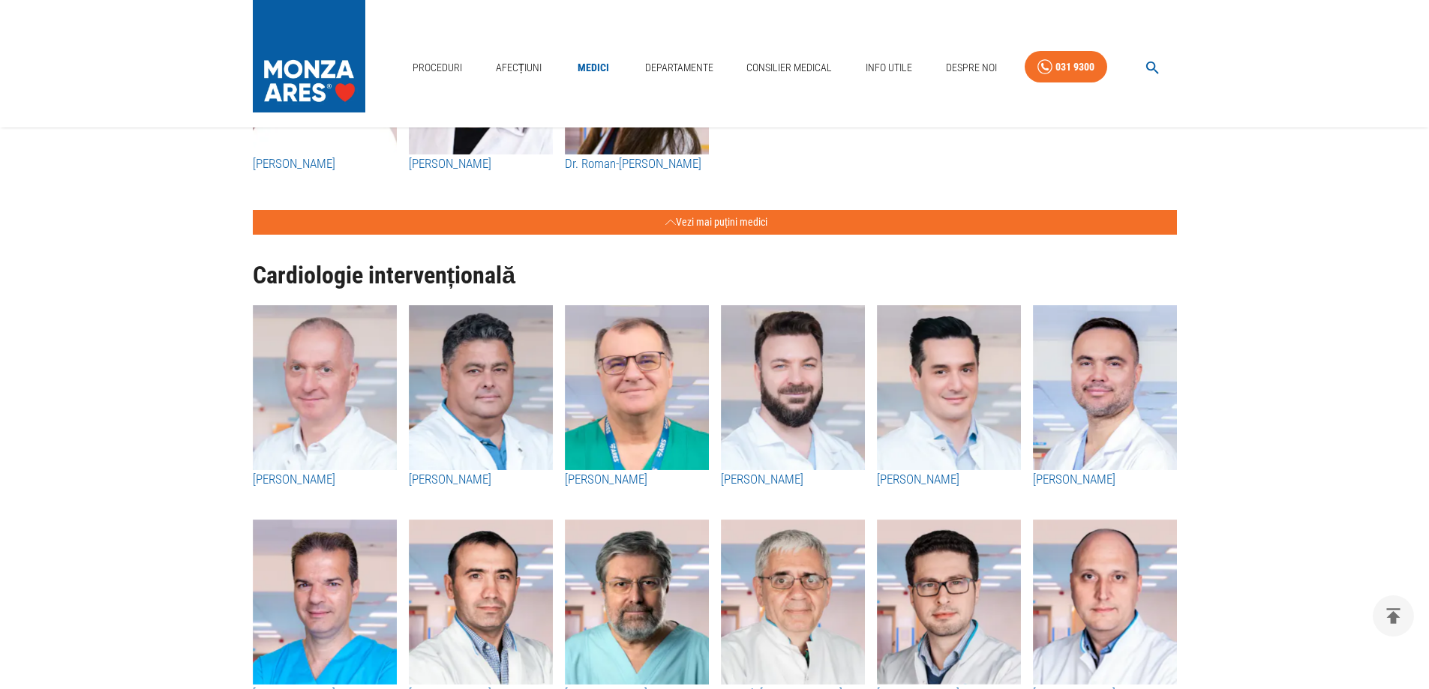
scroll to position [2700, 0]
